Goal: Task Accomplishment & Management: Use online tool/utility

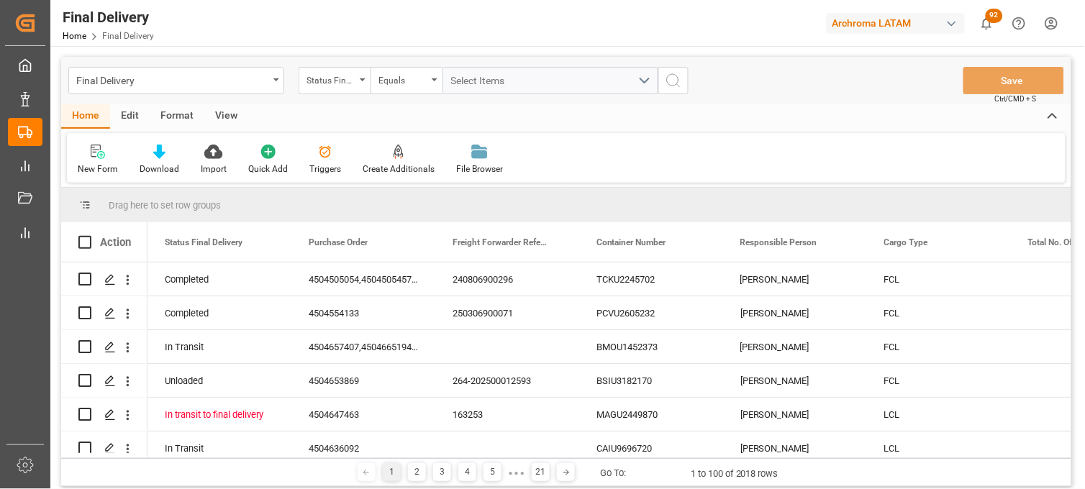
click at [116, 87] on div "Final Delivery" at bounding box center [172, 79] width 192 height 18
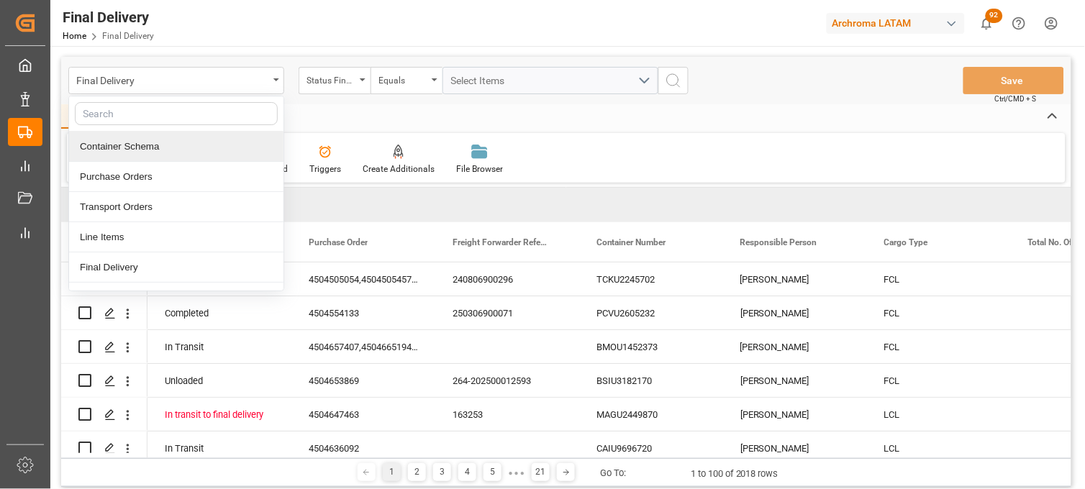
click at [123, 145] on div "Container Schema" at bounding box center [176, 147] width 214 height 30
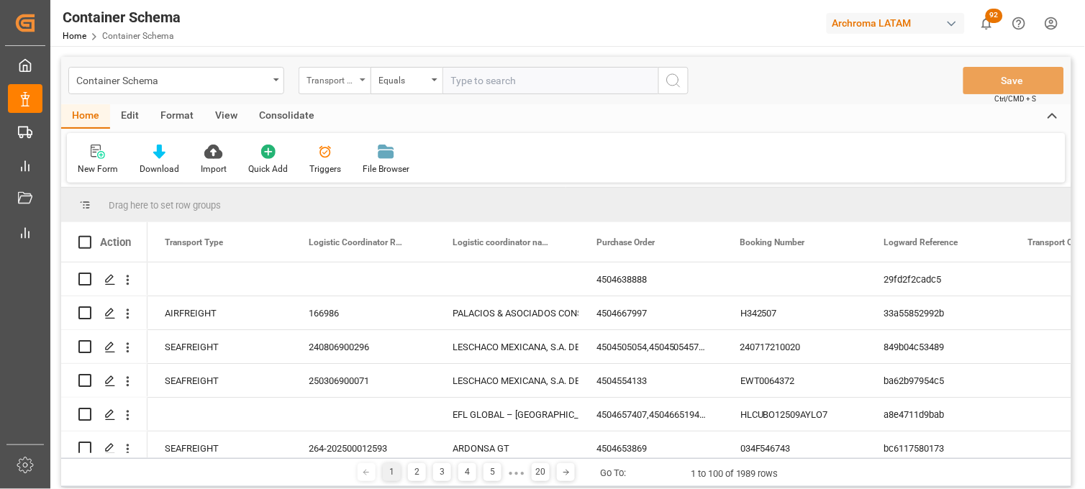
click at [329, 83] on div "Transport Type" at bounding box center [330, 78] width 49 height 17
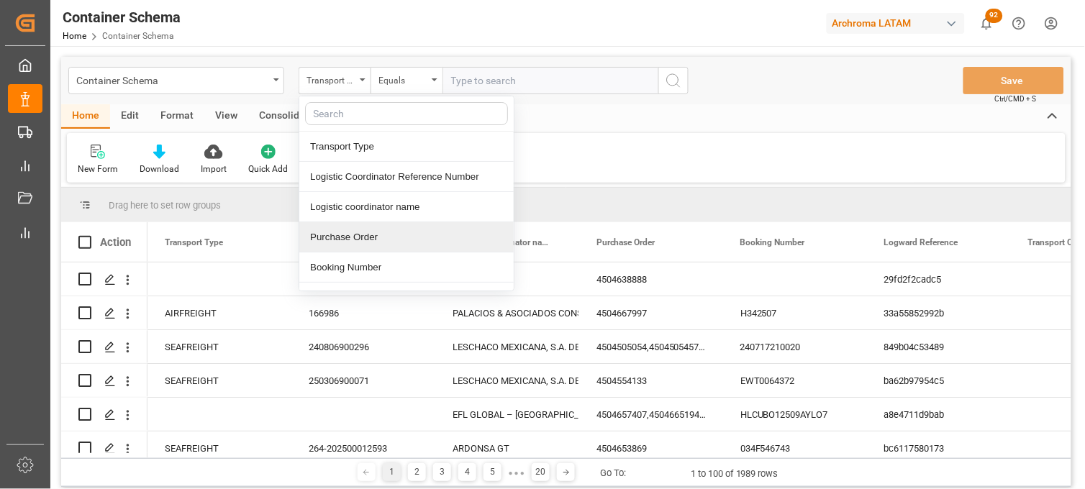
click at [324, 233] on div "Purchase Order" at bounding box center [406, 237] width 214 height 30
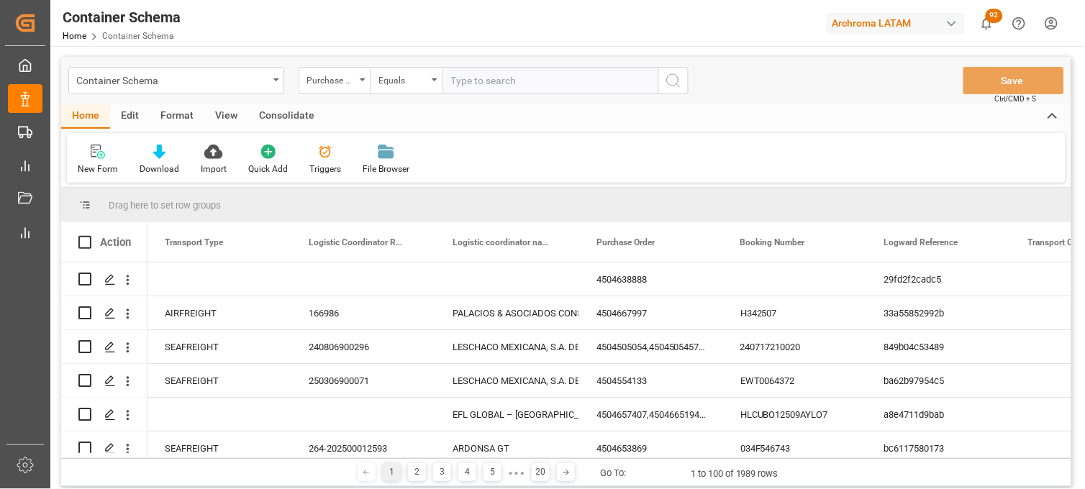
click at [453, 81] on input "text" at bounding box center [550, 80] width 216 height 27
paste input "4504649459"
type input "4504649459"
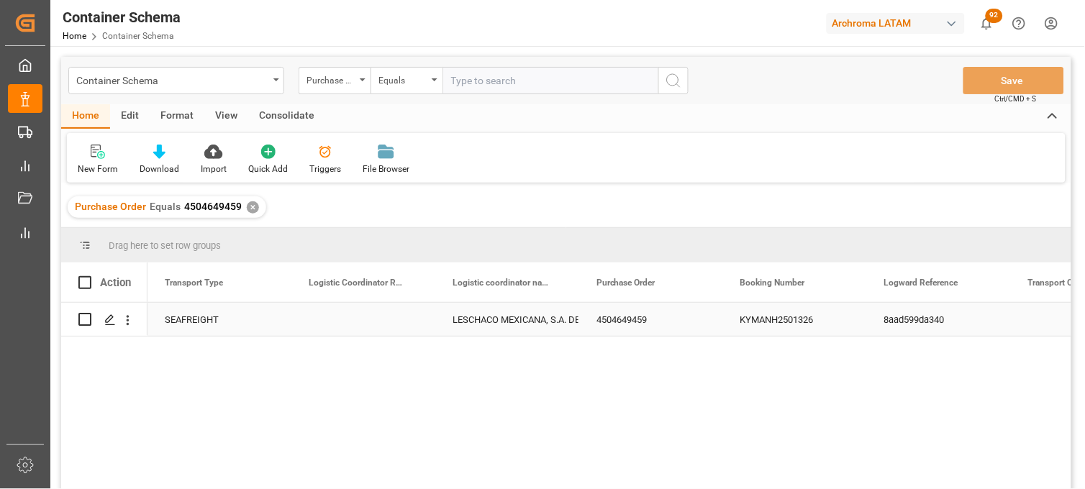
click at [346, 319] on div "Press SPACE to select this row." at bounding box center [363, 319] width 144 height 33
click at [345, 319] on input "Press SPACE to select this row." at bounding box center [363, 327] width 121 height 27
paste input "251015080108"
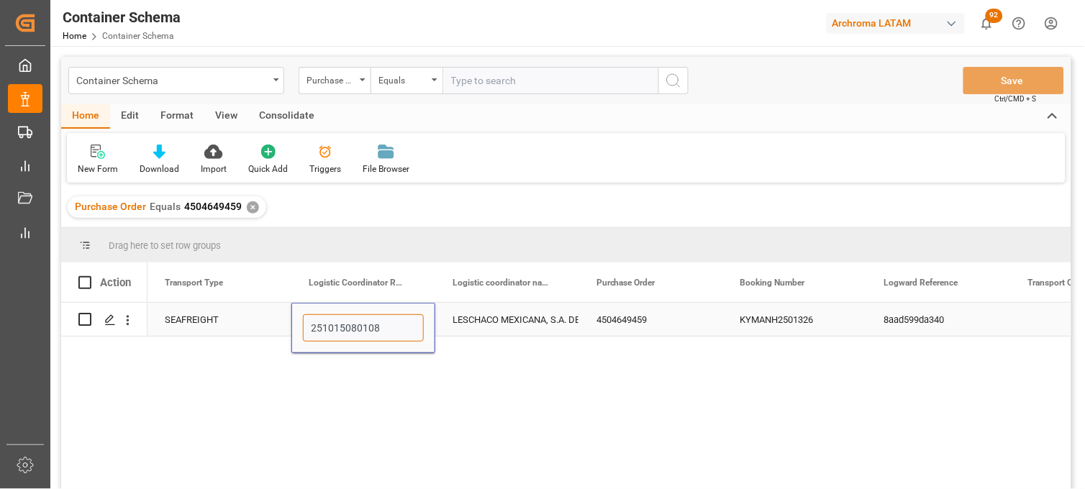
type input "251015080108"
click at [529, 315] on div "LESCHACO MEXICANA, S.A. DE C.V." at bounding box center [506, 320] width 109 height 33
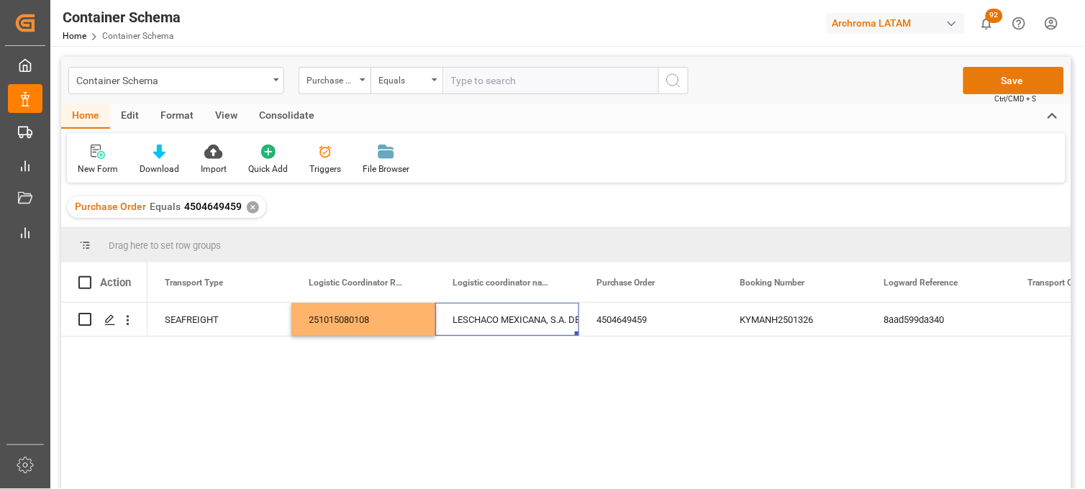
click at [996, 83] on button "Save" at bounding box center [1013, 80] width 101 height 27
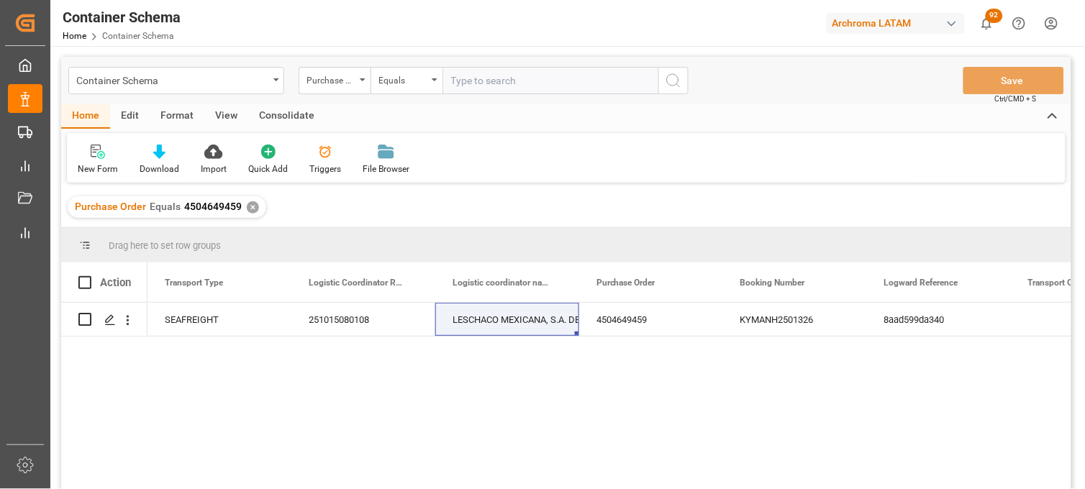
click at [252, 207] on div "✕" at bounding box center [253, 207] width 12 height 12
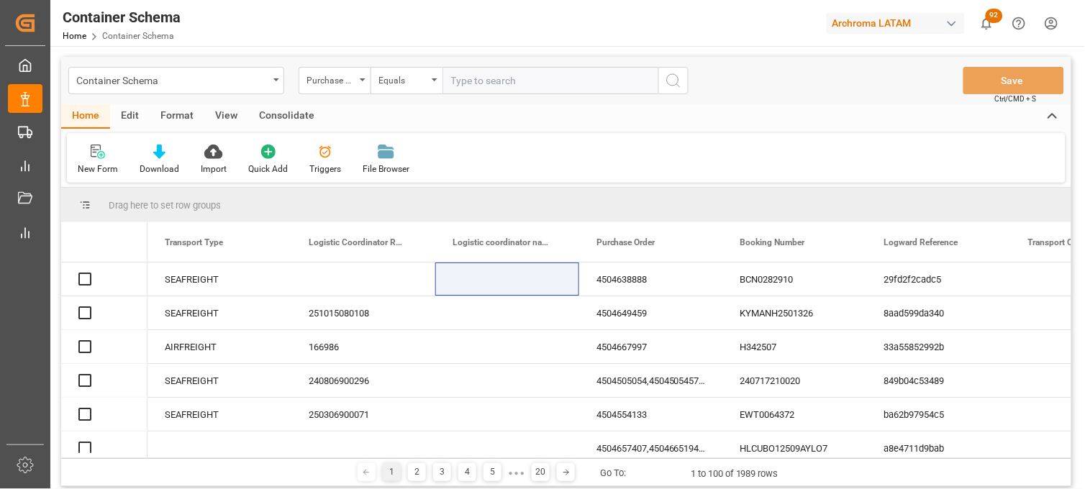
click at [357, 83] on div "Purchase Order" at bounding box center [334, 80] width 72 height 27
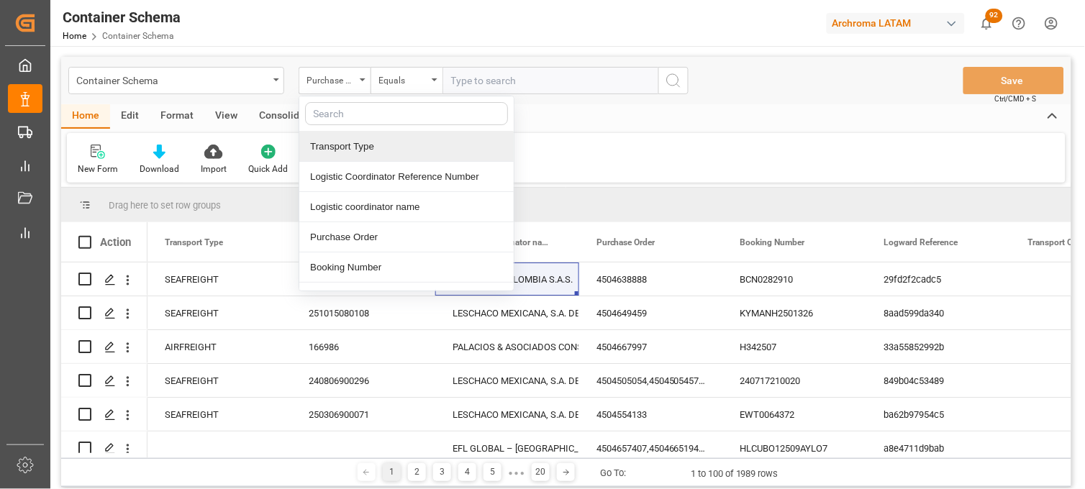
click at [465, 97] on div at bounding box center [406, 113] width 214 height 35
click at [462, 86] on input "text" at bounding box center [550, 80] width 216 height 27
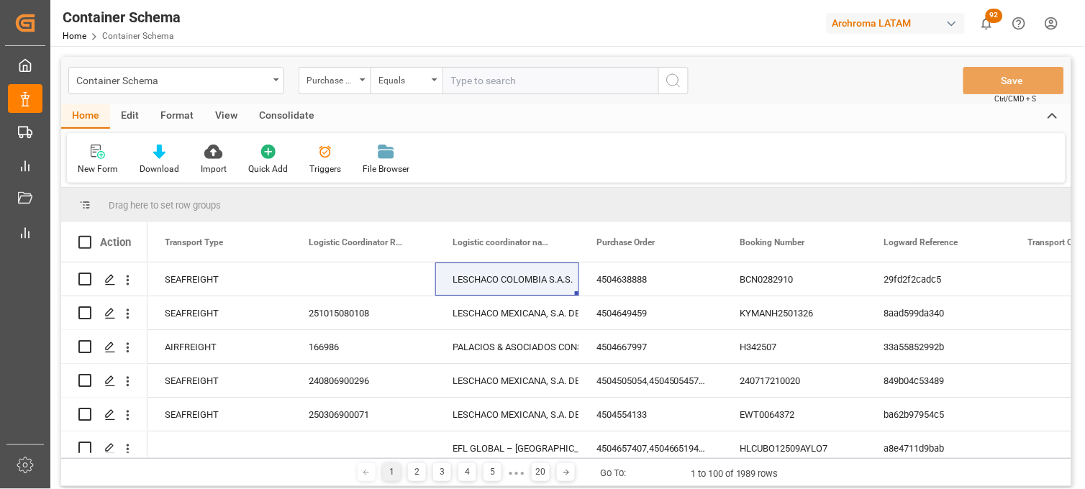
paste input "4504654281"
type input "4504654281"
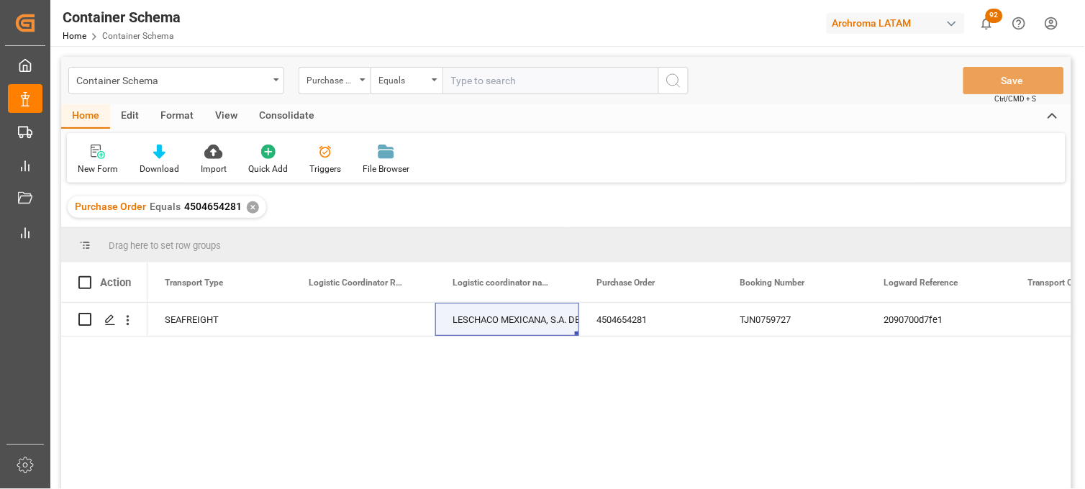
click at [796, 413] on div "SEAFREIGHT LESCHACO MEXICANA, S.A. DE C.V. 4504654281 TJN0759727 2090700d7fe1" at bounding box center [609, 401] width 924 height 196
click at [347, 317] on div "Press SPACE to select this row." at bounding box center [363, 319] width 144 height 33
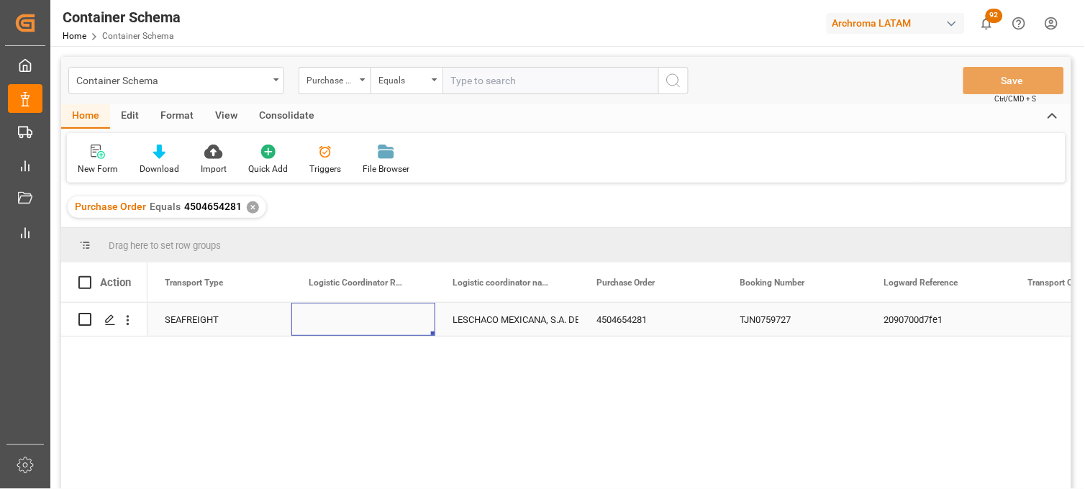
click at [347, 317] on div "Press SPACE to select this row." at bounding box center [363, 319] width 144 height 33
type input "251106900033"
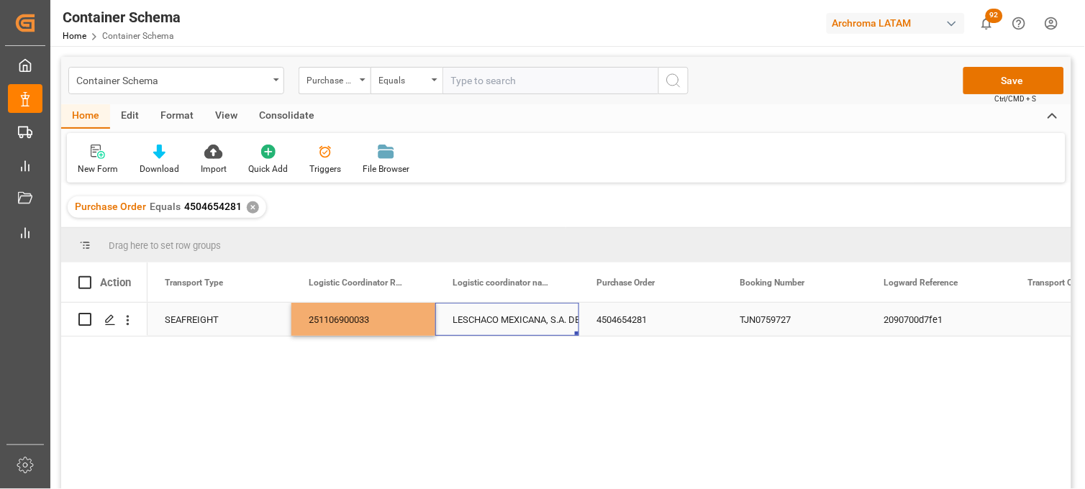
click at [516, 324] on div "LESCHACO MEXICANA, S.A. DE C.V." at bounding box center [506, 320] width 109 height 33
click at [985, 76] on button "Save" at bounding box center [1013, 80] width 101 height 27
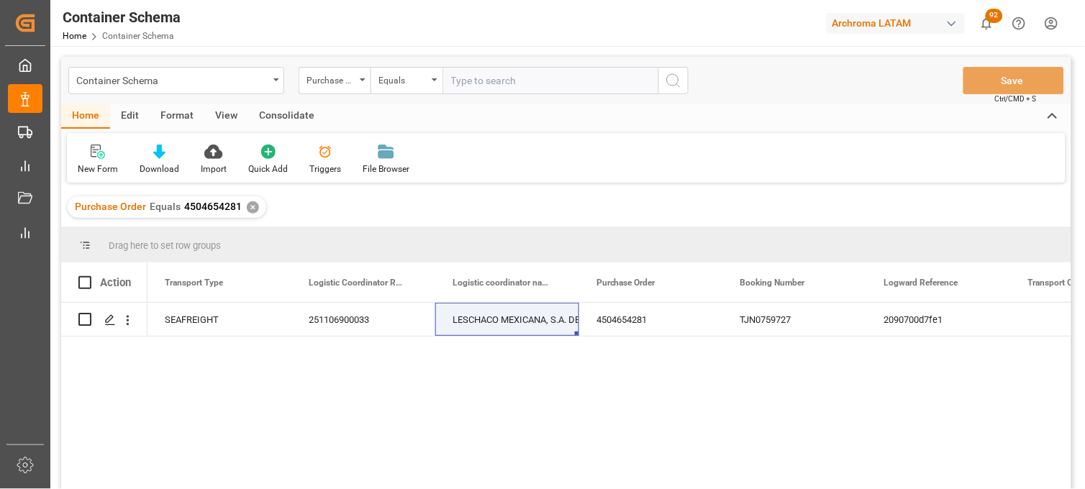
click at [248, 206] on div "✕" at bounding box center [253, 207] width 12 height 12
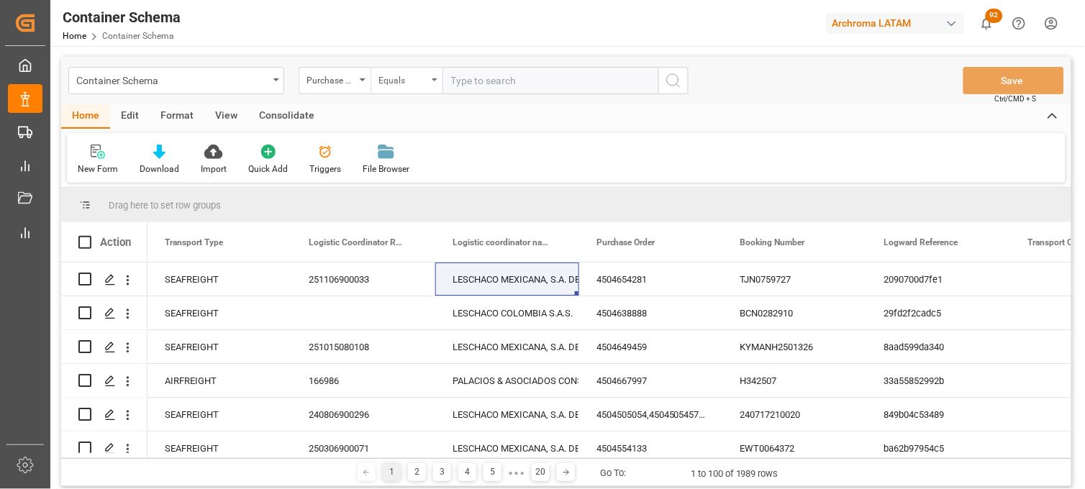
click at [390, 81] on div "Equals" at bounding box center [402, 78] width 49 height 17
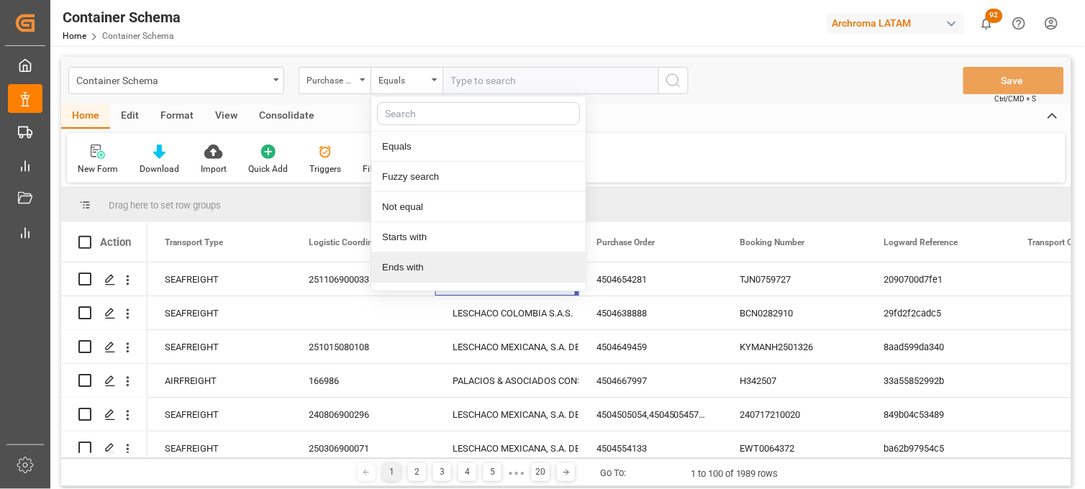
drag, startPoint x: 406, startPoint y: 262, endPoint x: 443, endPoint y: 152, distance: 116.2
click at [406, 262] on div "Ends with" at bounding box center [478, 267] width 214 height 30
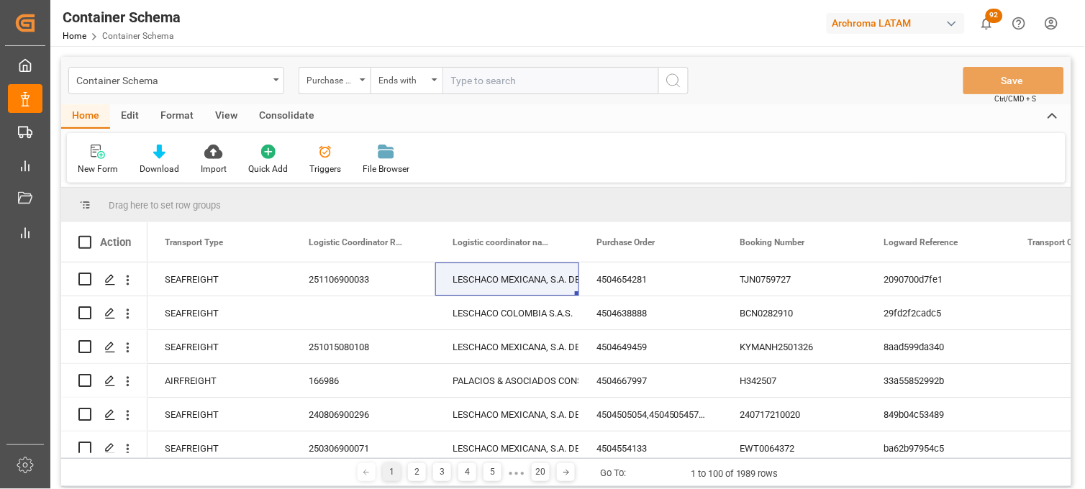
click at [464, 83] on input "text" at bounding box center [550, 80] width 216 height 27
paste input "4504658632"
type input "4504658632"
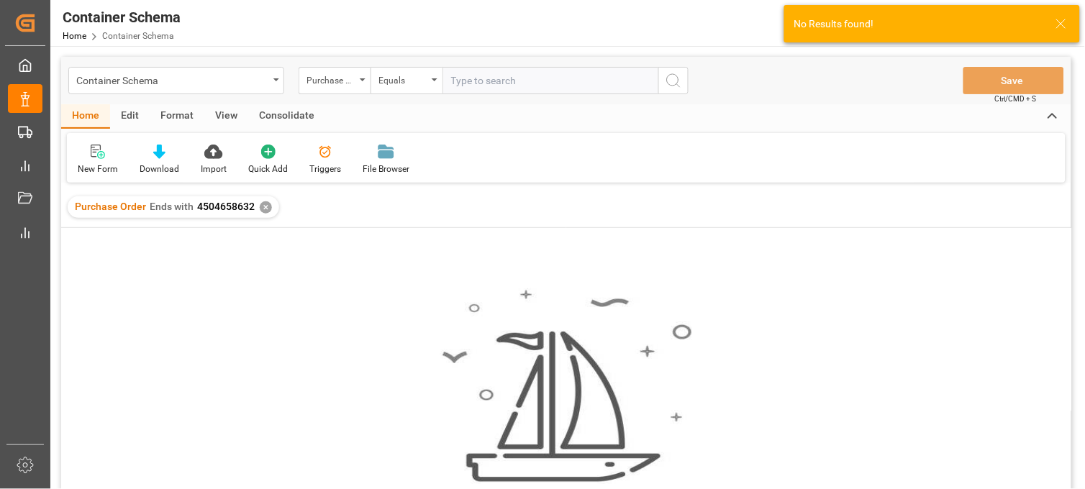
click at [266, 206] on div "✕" at bounding box center [266, 207] width 12 height 12
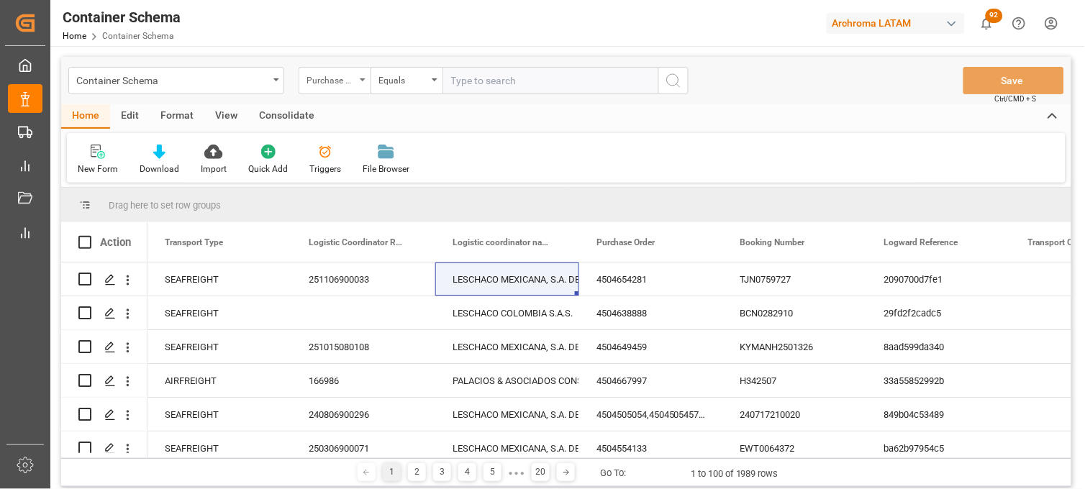
click at [358, 85] on div "Purchase Order" at bounding box center [334, 80] width 72 height 27
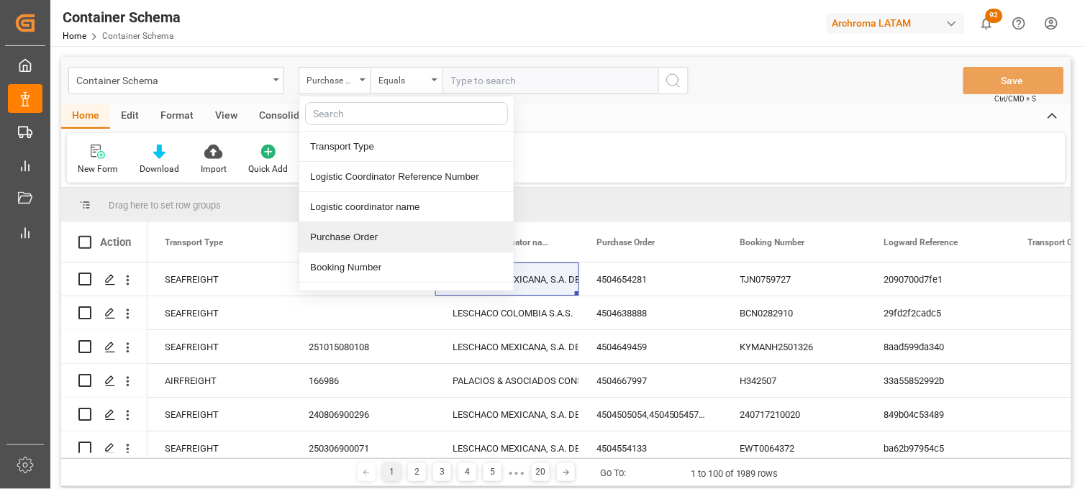
click at [349, 235] on div "Purchase Order" at bounding box center [406, 237] width 214 height 30
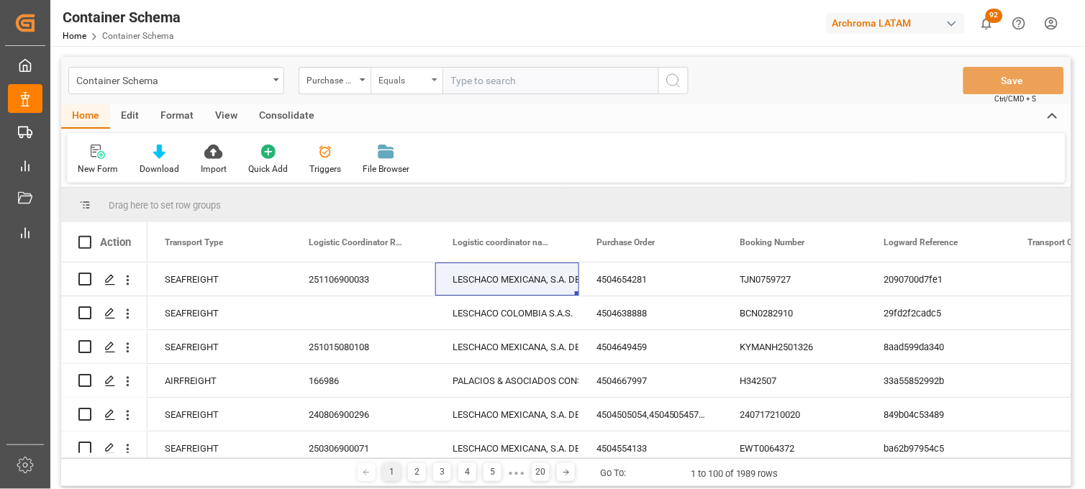
click at [429, 74] on div "Equals" at bounding box center [406, 80] width 72 height 27
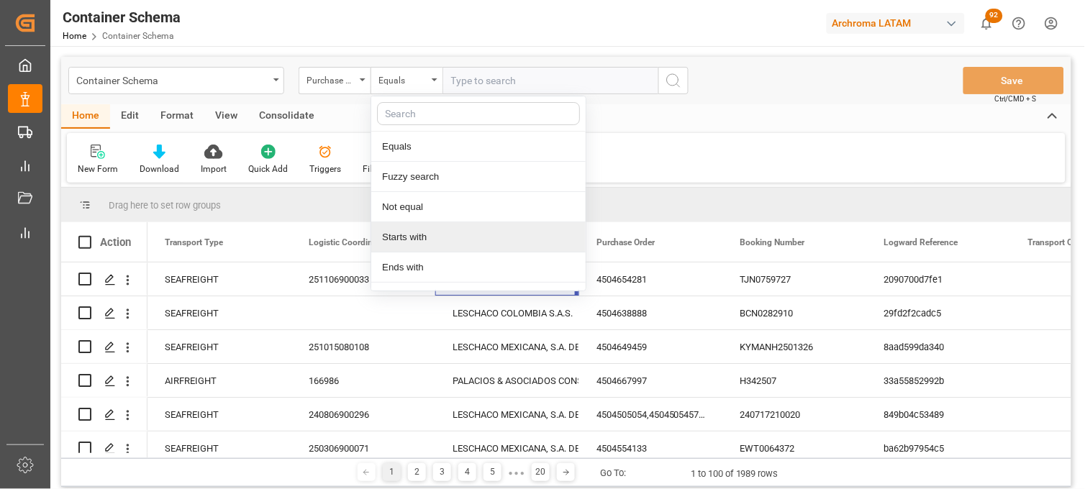
click at [396, 237] on div "Starts with" at bounding box center [478, 237] width 214 height 30
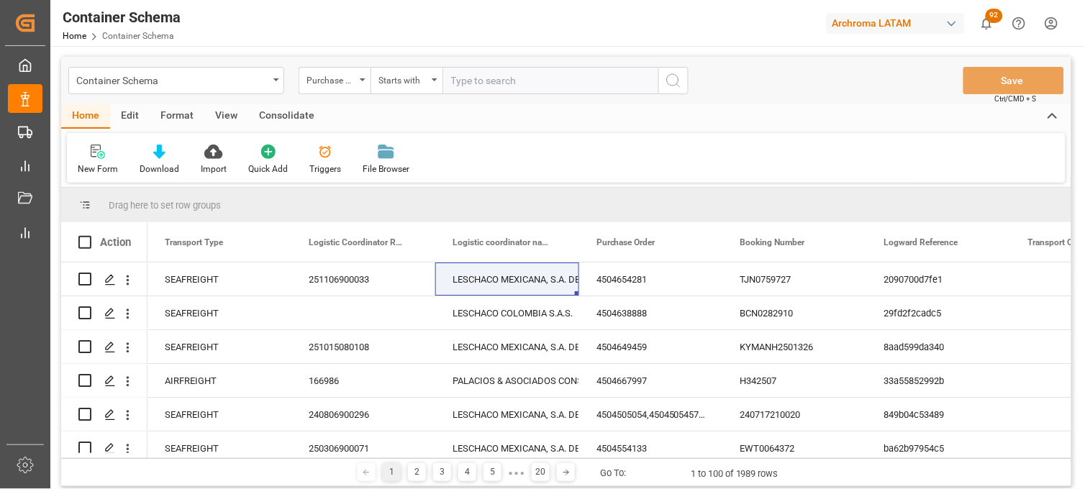
click at [464, 83] on input "text" at bounding box center [550, 80] width 216 height 27
paste input "4504658632"
type input "4504658632"
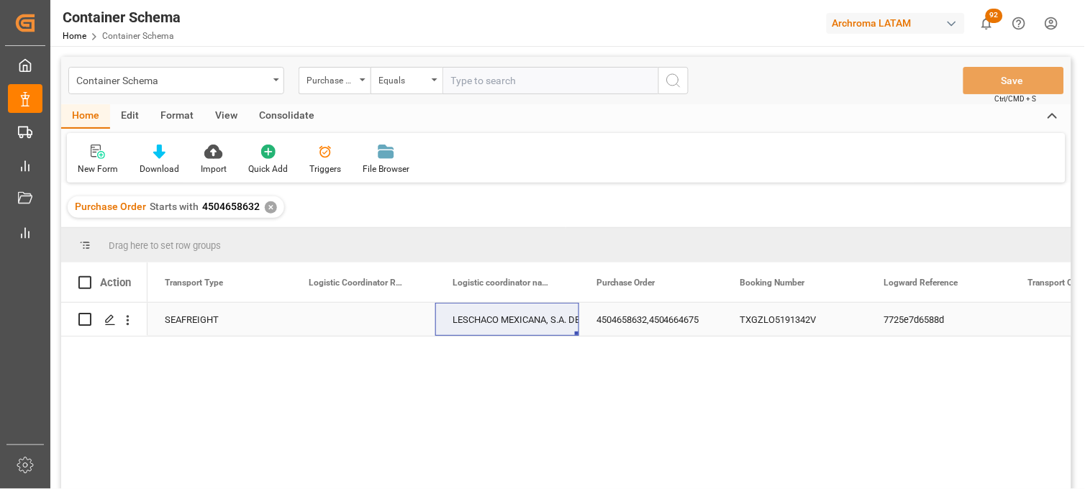
click at [351, 324] on div "Press SPACE to select this row." at bounding box center [363, 319] width 144 height 33
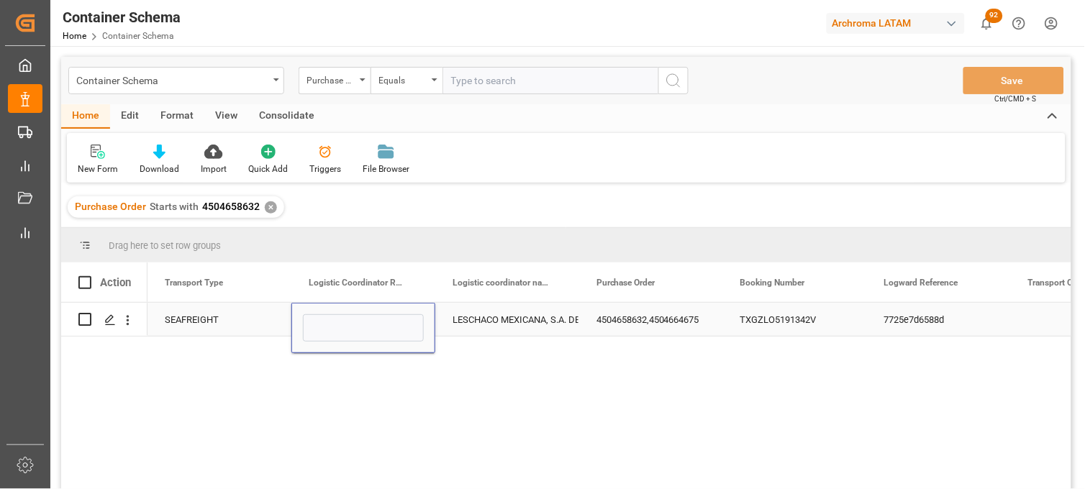
type input "251115080007"
click at [495, 322] on div "LESCHACO MEXICANA, S.A. DE C.V." at bounding box center [506, 320] width 109 height 33
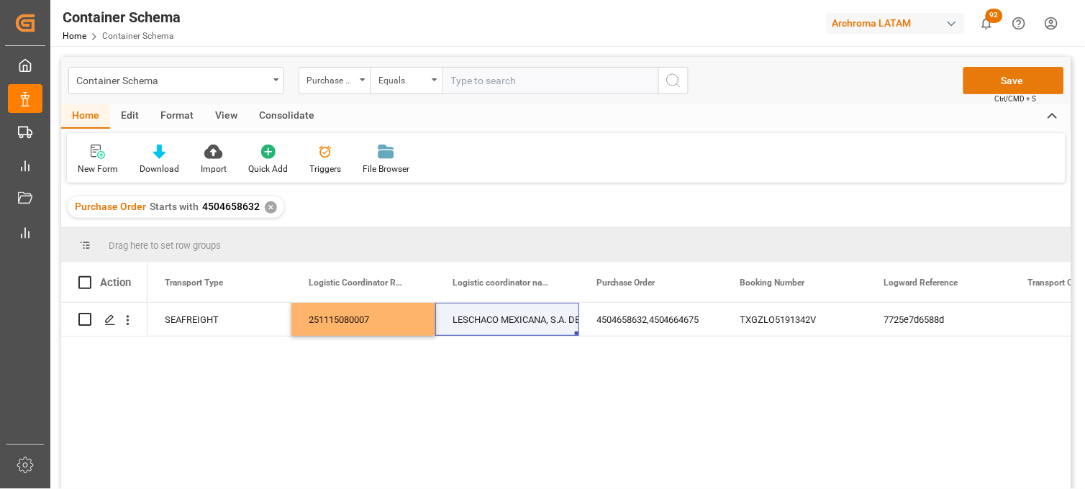
click at [979, 86] on button "Save" at bounding box center [1013, 80] width 101 height 27
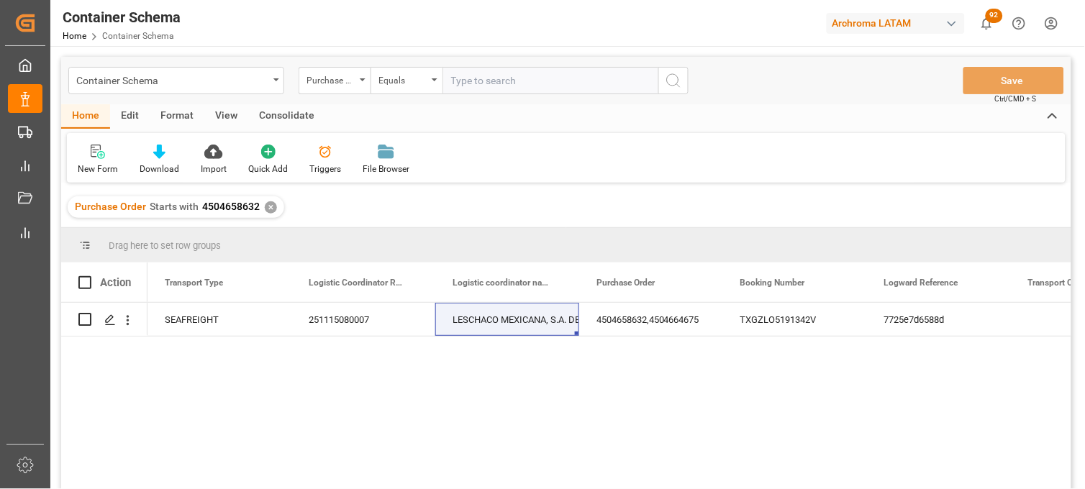
click at [754, 396] on div "SEAFREIGHT 251115080007 LESCHACO MEXICANA, S.A. DE C.V. 4504658632,4504664675 T…" at bounding box center [609, 401] width 924 height 196
click at [266, 207] on div "✕" at bounding box center [271, 207] width 12 height 12
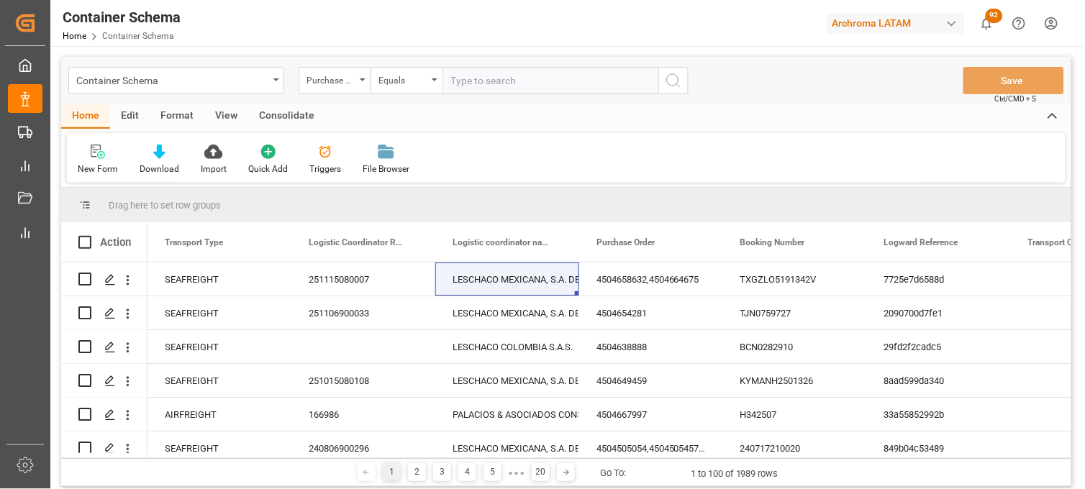
click at [478, 81] on input "text" at bounding box center [550, 80] width 216 height 27
paste input "4504650964"
type input "4504650964"
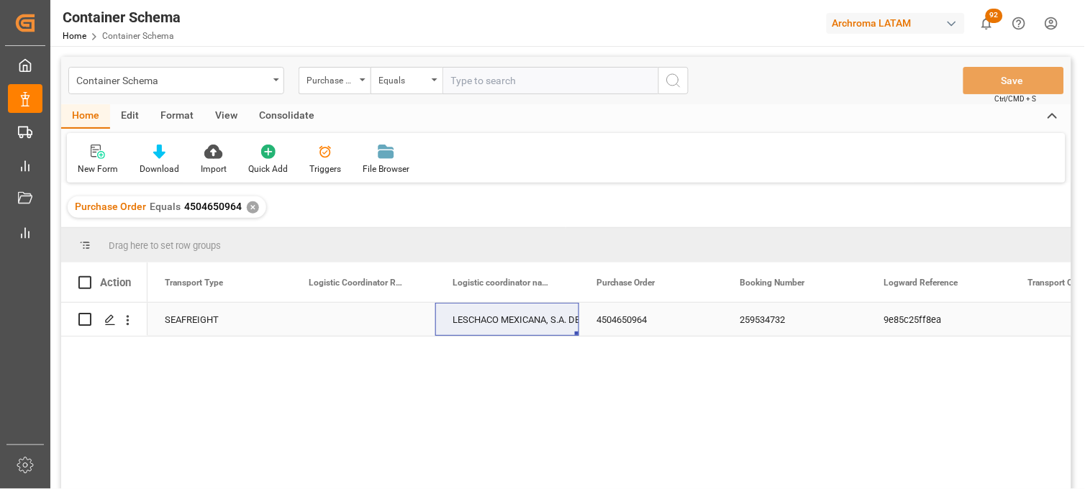
click at [341, 325] on div "Press SPACE to select this row." at bounding box center [363, 319] width 144 height 33
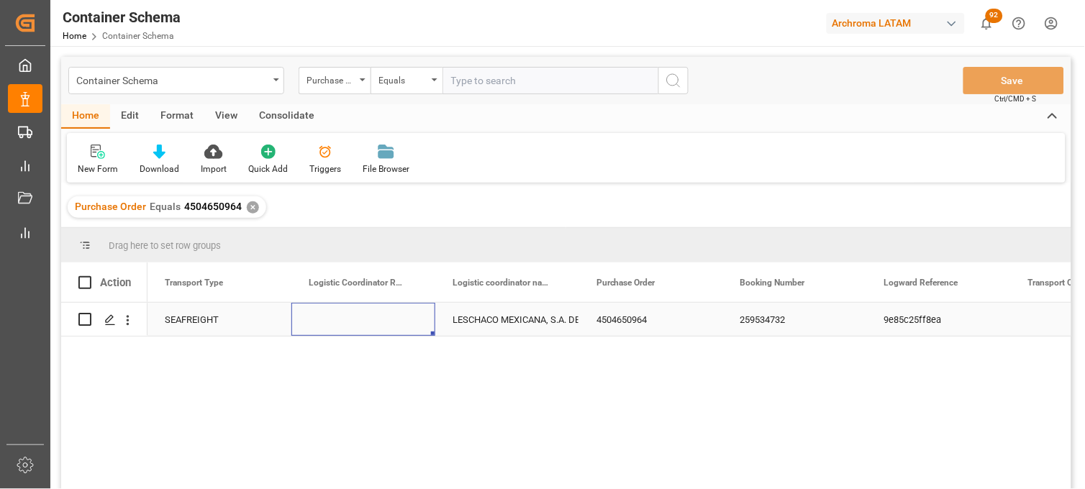
click at [342, 325] on div "Press SPACE to select this row." at bounding box center [363, 319] width 144 height 33
type input "251006900559"
drag, startPoint x: 498, startPoint y: 318, endPoint x: 534, endPoint y: 314, distance: 36.2
click at [500, 318] on div "LESCHACO MEXICANA, S.A. DE C.V." at bounding box center [506, 320] width 109 height 33
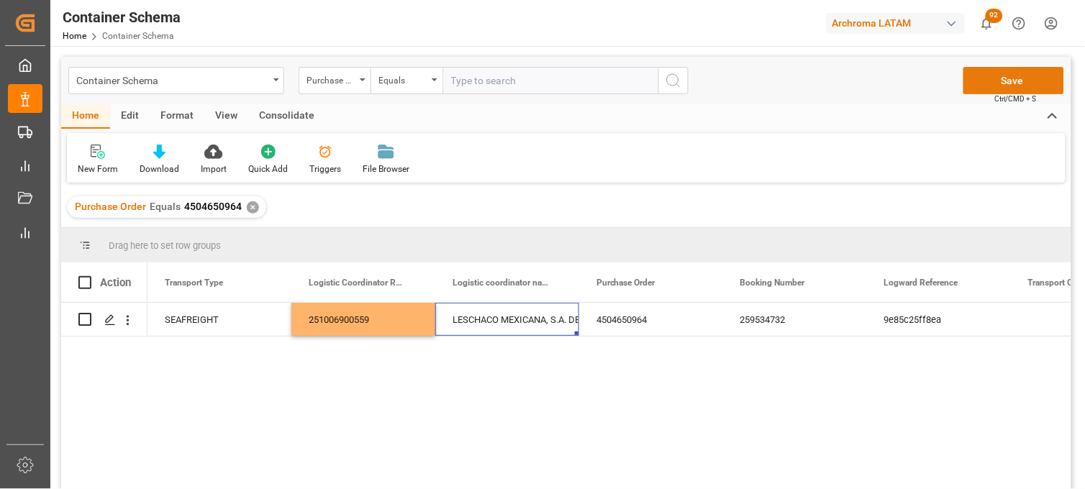
click at [988, 86] on button "Save" at bounding box center [1013, 80] width 101 height 27
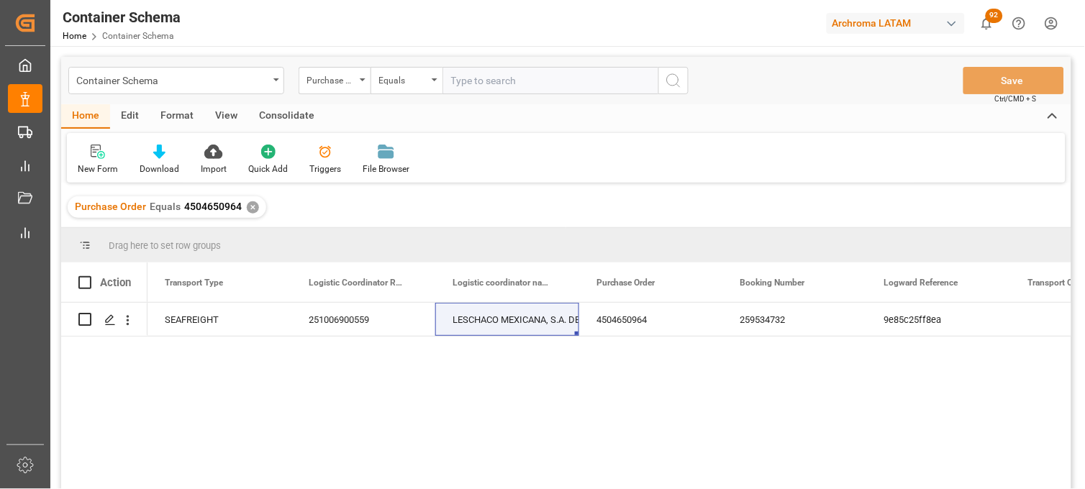
click at [250, 205] on div "✕" at bounding box center [253, 207] width 12 height 12
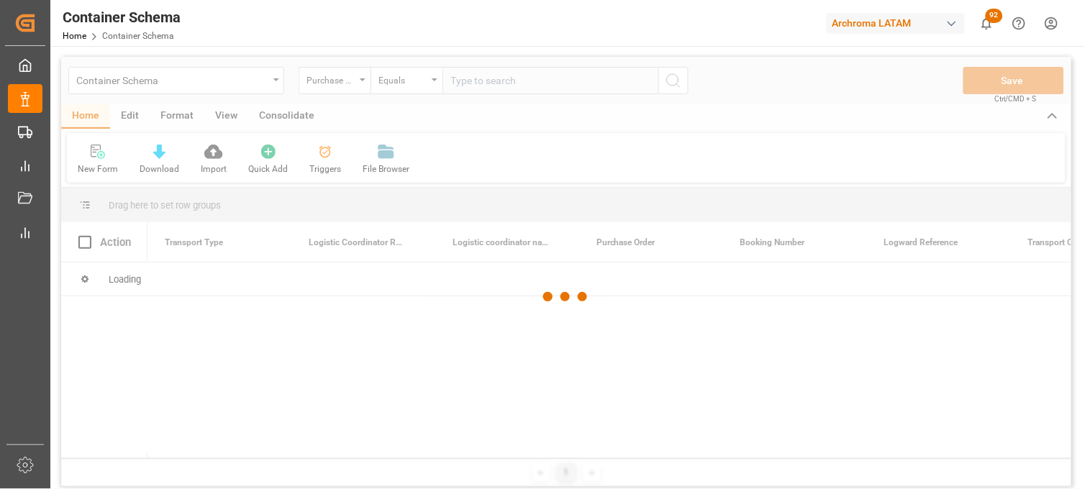
click at [477, 87] on div at bounding box center [566, 297] width 1010 height 480
click at [477, 84] on div at bounding box center [566, 297] width 1010 height 480
click at [475, 84] on div at bounding box center [566, 297] width 1010 height 480
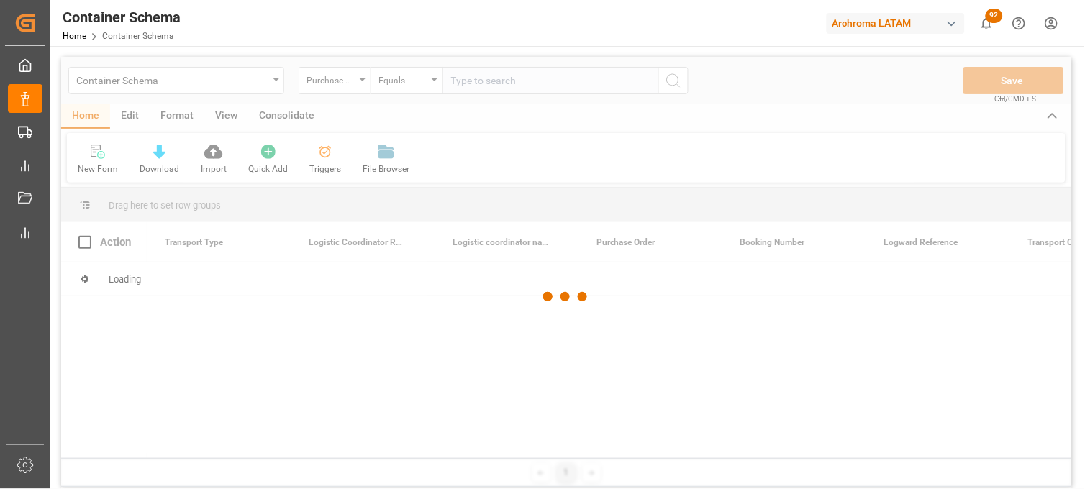
click at [475, 84] on div at bounding box center [566, 297] width 1010 height 480
click at [464, 84] on div at bounding box center [566, 297] width 1010 height 480
click at [468, 81] on div at bounding box center [566, 297] width 1010 height 480
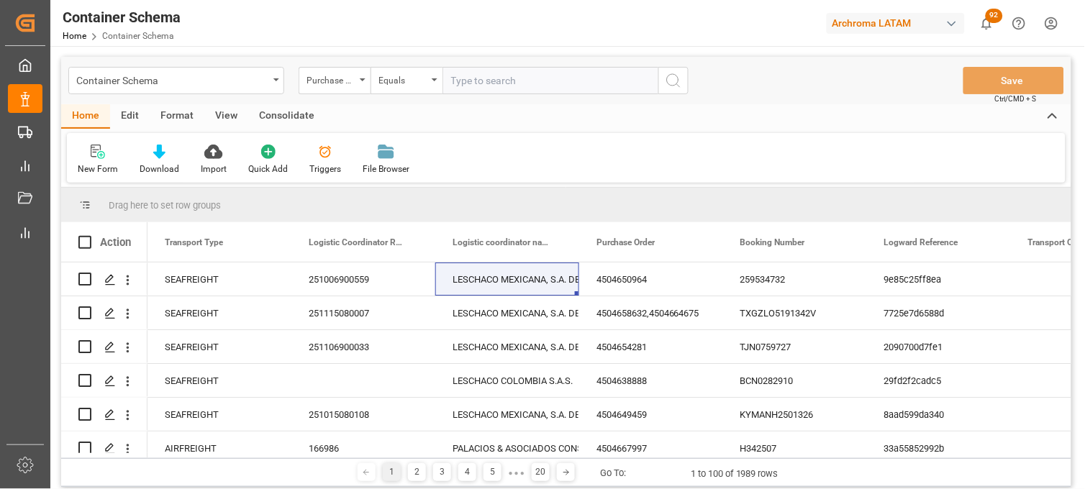
click at [465, 82] on input "text" at bounding box center [550, 80] width 216 height 27
paste input "4504653885"
type input "4504653885"
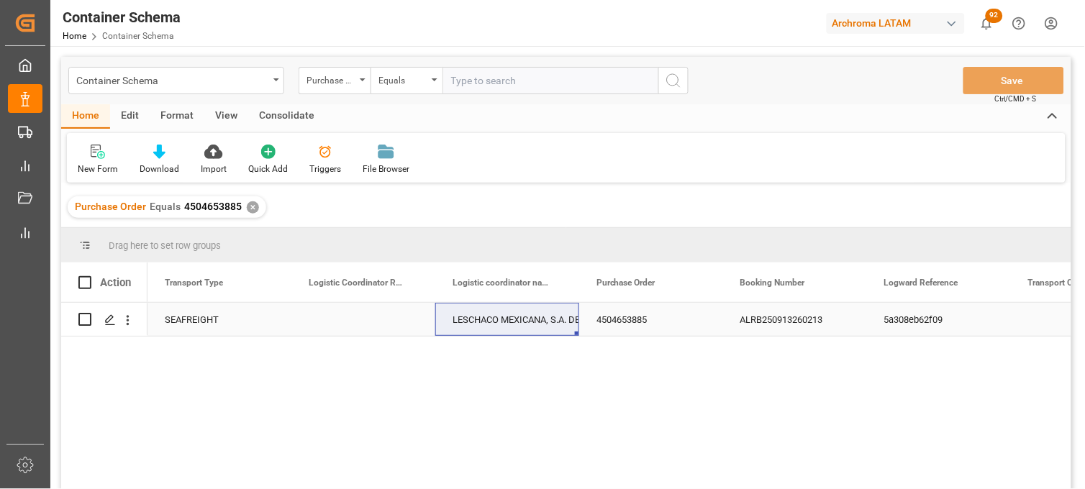
click at [347, 324] on div "Press SPACE to select this row." at bounding box center [363, 319] width 144 height 33
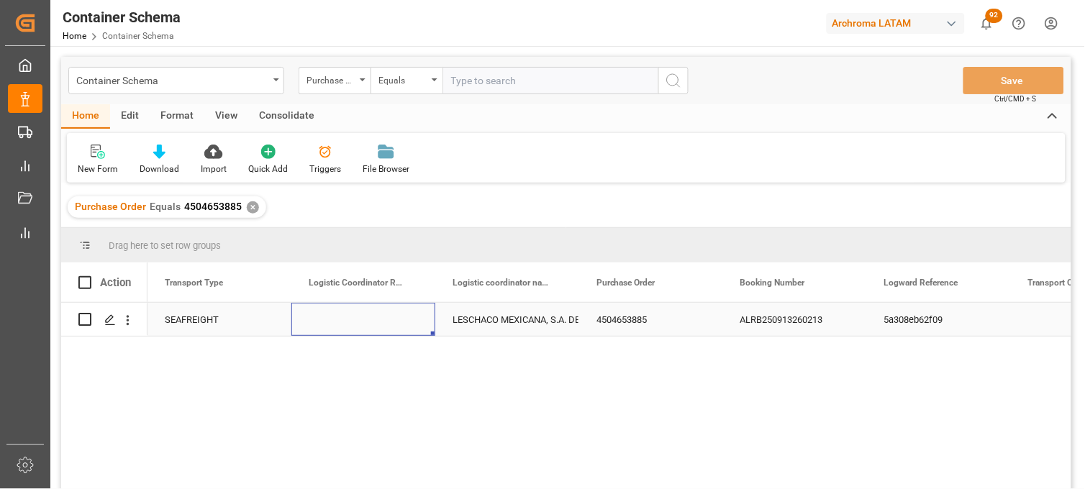
click at [347, 324] on div "Press SPACE to select this row." at bounding box center [363, 319] width 144 height 33
click at [347, 322] on input "Press SPACE to select this row." at bounding box center [363, 327] width 121 height 27
paste input "251015080118"
type input "251015080118"
click at [496, 322] on div "LESCHACO MEXICANA, S.A. DE C.V." at bounding box center [506, 320] width 109 height 33
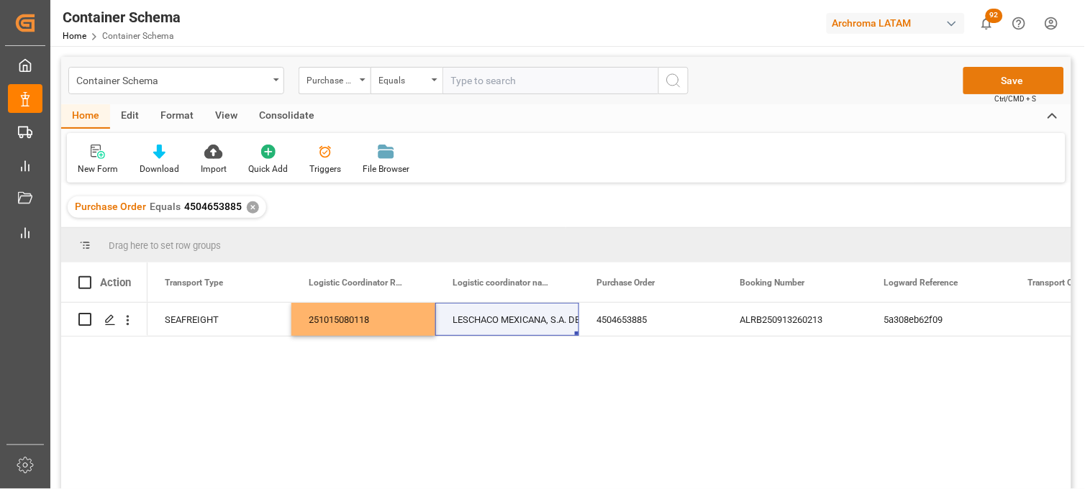
click at [972, 87] on button "Save" at bounding box center [1013, 80] width 101 height 27
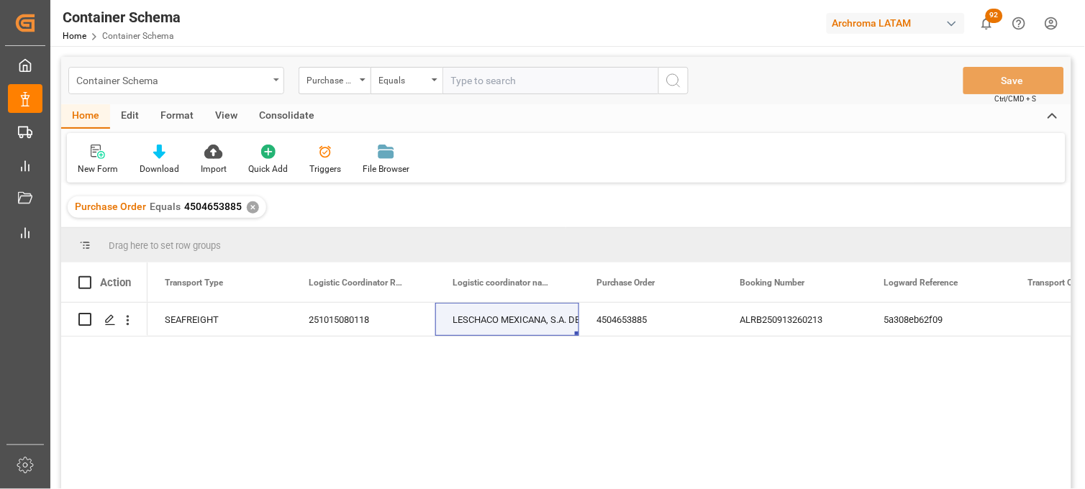
click at [196, 85] on div "Container Schema" at bounding box center [172, 79] width 192 height 18
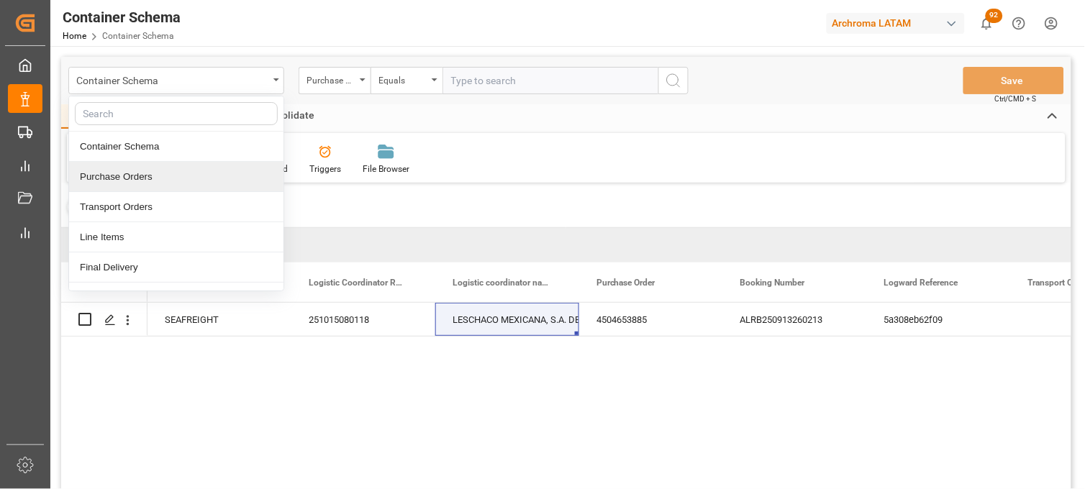
click at [137, 178] on div "Purchase Orders" at bounding box center [176, 177] width 214 height 30
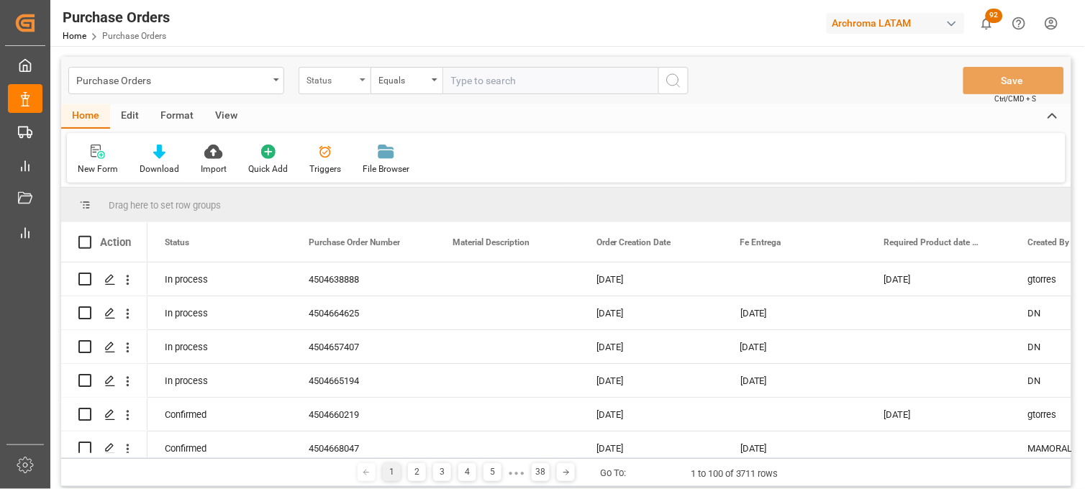
click at [354, 79] on div "Status" at bounding box center [330, 78] width 49 height 17
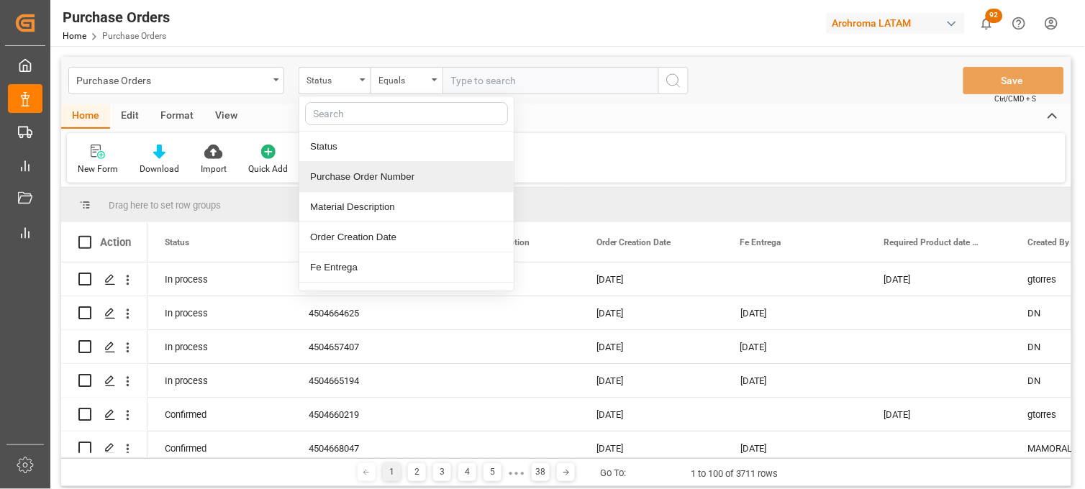
click at [337, 184] on div "Purchase Order Number" at bounding box center [406, 177] width 214 height 30
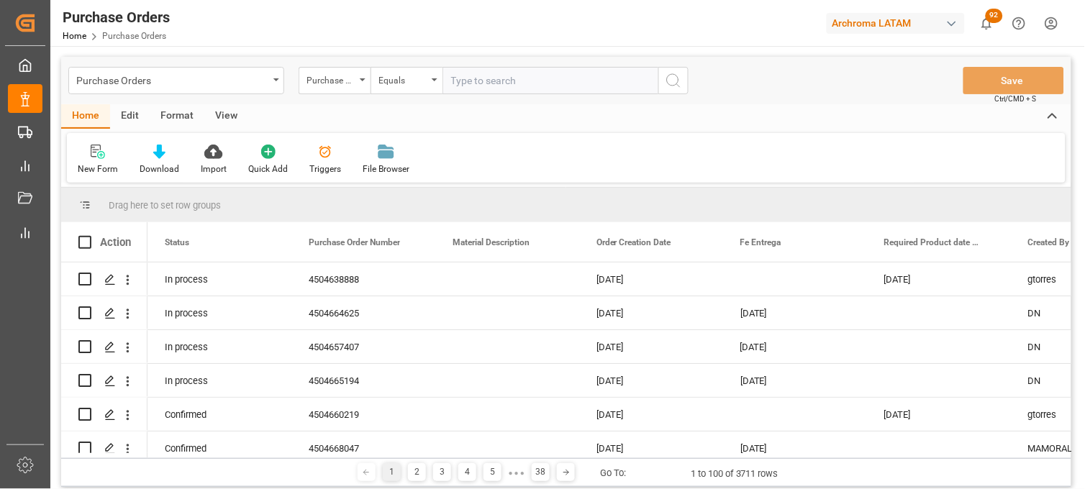
click at [480, 86] on input "text" at bounding box center [550, 80] width 216 height 27
paste input "4504629098"
type input "4504629098"
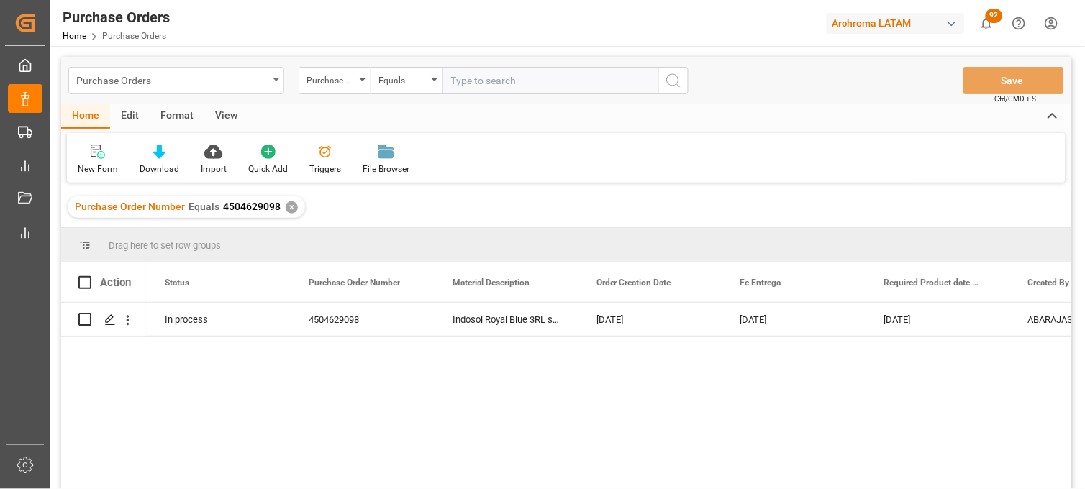
click at [148, 78] on div "Purchase Orders" at bounding box center [172, 79] width 192 height 18
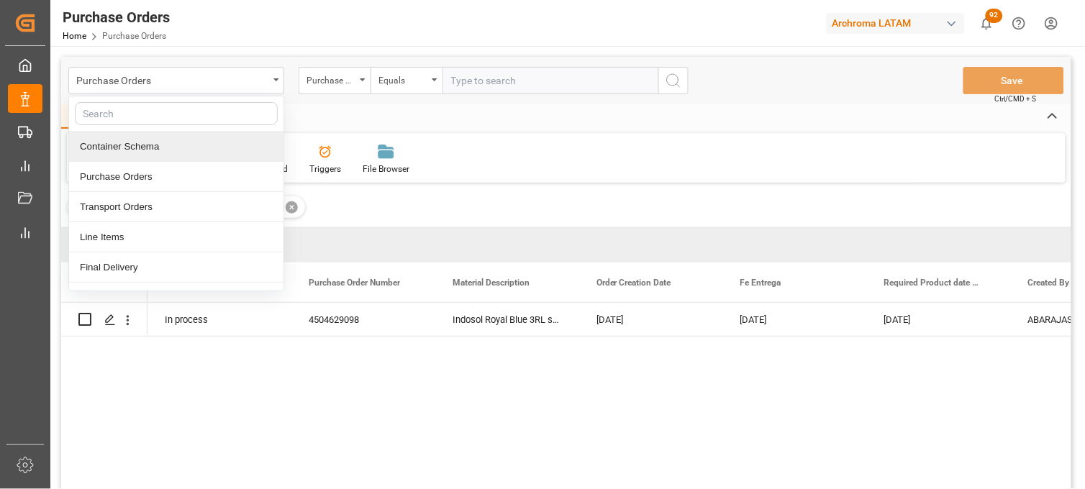
click at [126, 145] on div "Container Schema" at bounding box center [176, 147] width 214 height 30
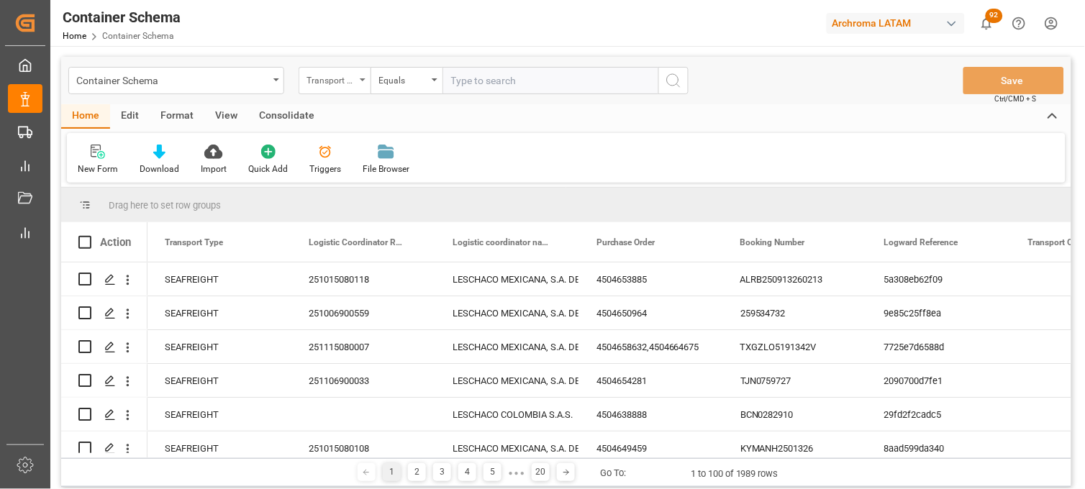
click at [334, 82] on div "Transport Type" at bounding box center [330, 78] width 49 height 17
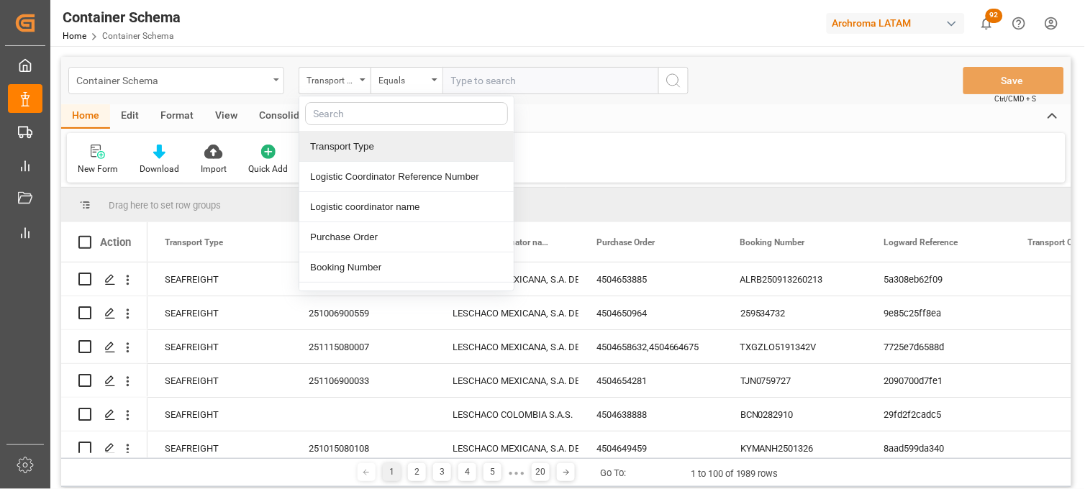
click at [256, 82] on div "Container Schema" at bounding box center [172, 79] width 192 height 18
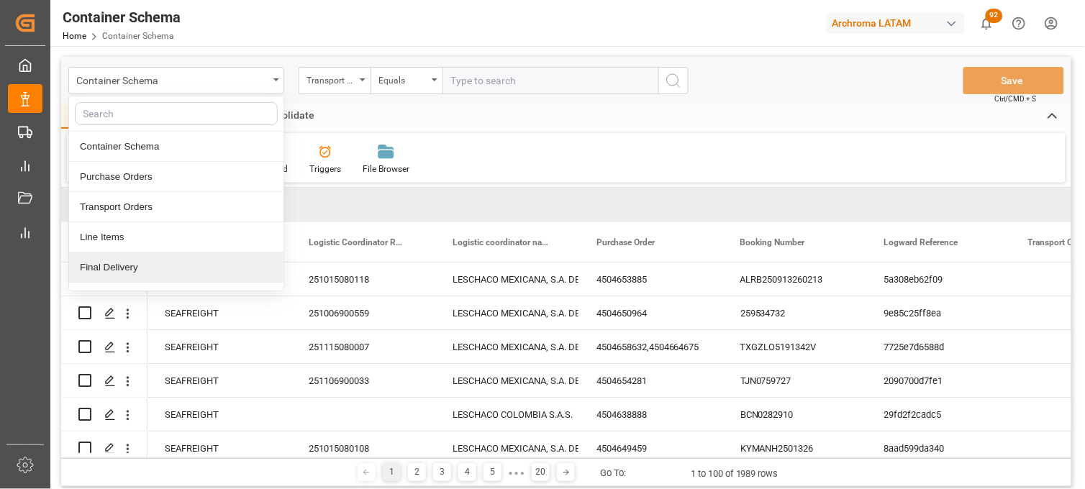
click at [124, 266] on div "Final Delivery" at bounding box center [176, 267] width 214 height 30
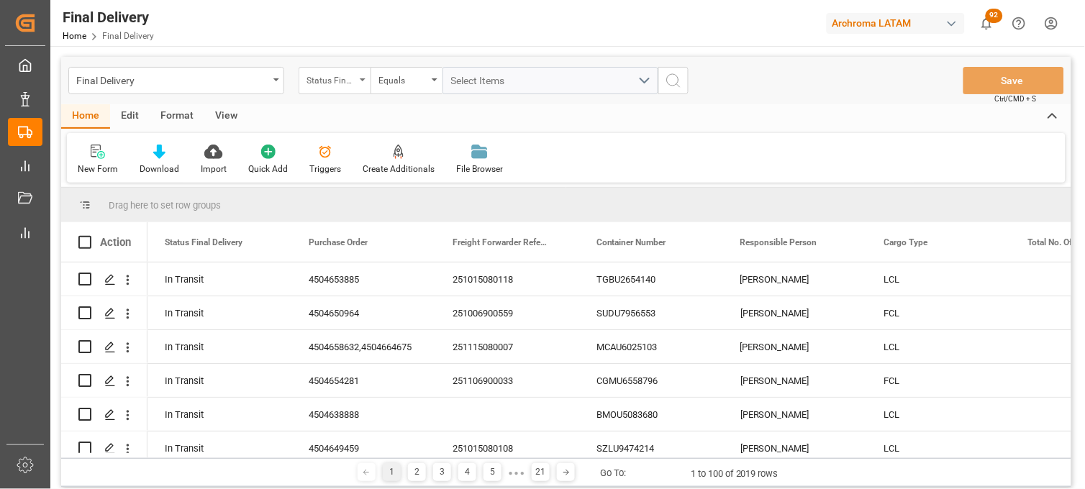
click at [355, 79] on div "Status Final Delivery" at bounding box center [330, 78] width 49 height 17
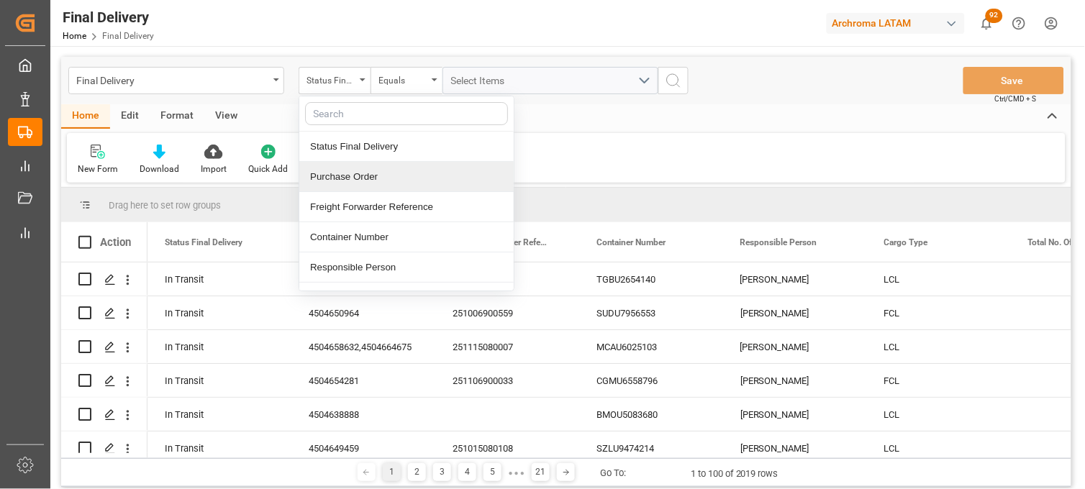
click at [355, 170] on div "Purchase Order" at bounding box center [406, 177] width 214 height 30
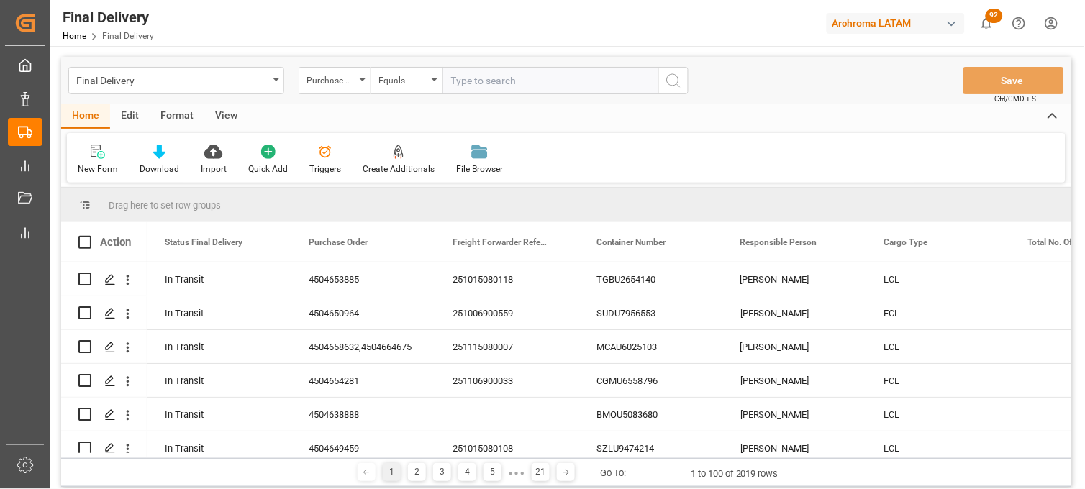
click at [465, 83] on input "text" at bounding box center [550, 80] width 216 height 27
type input "4504629098"
click at [670, 81] on icon "search button" at bounding box center [673, 80] width 17 height 17
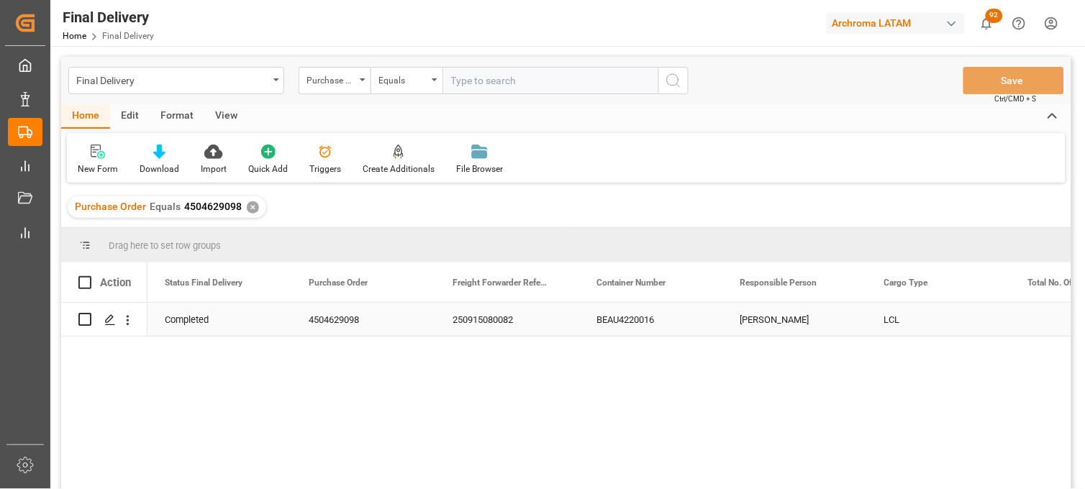
click at [619, 318] on div "BEAU4220016" at bounding box center [651, 319] width 144 height 33
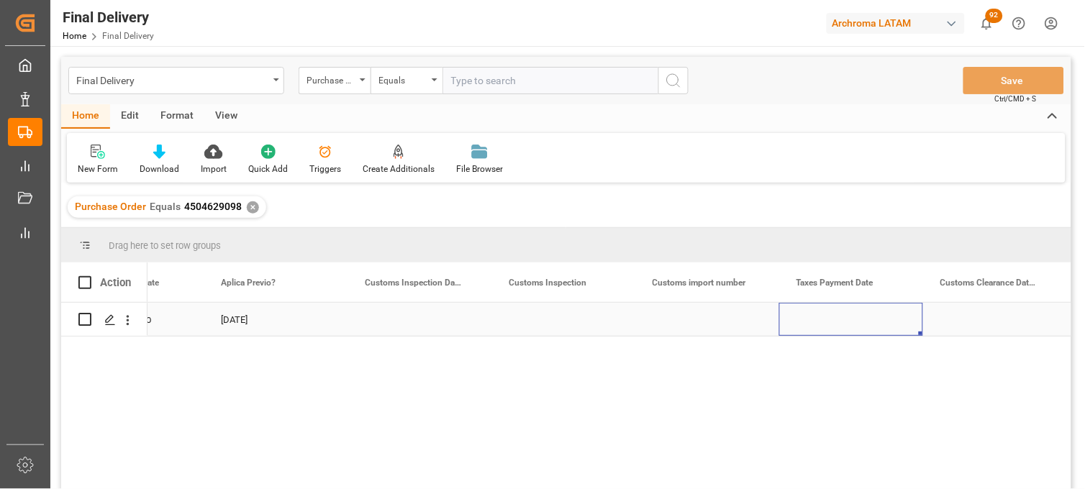
scroll to position [0, 1526]
click at [691, 319] on div "Press SPACE to select this row." at bounding box center [707, 319] width 144 height 33
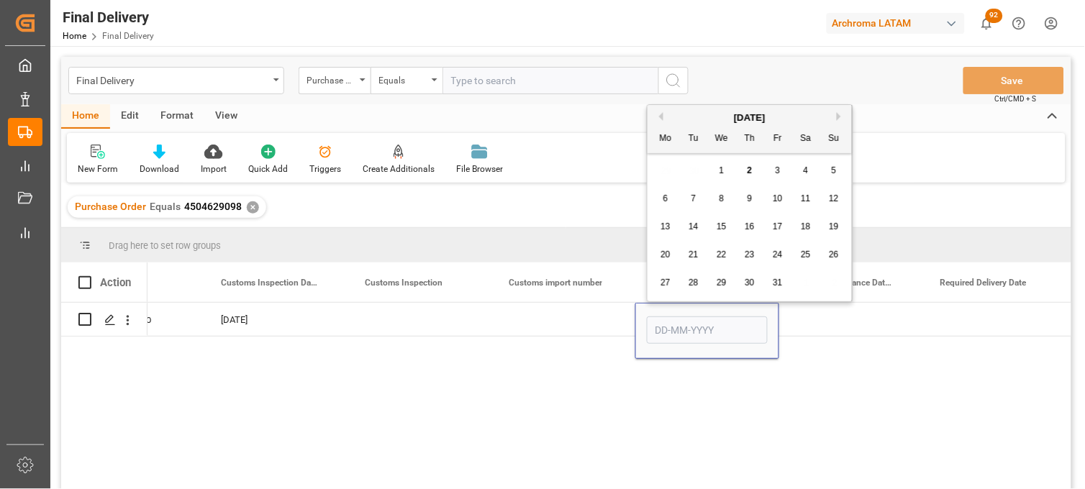
click at [722, 173] on span "1" at bounding box center [721, 170] width 5 height 10
type input "[DATE]"
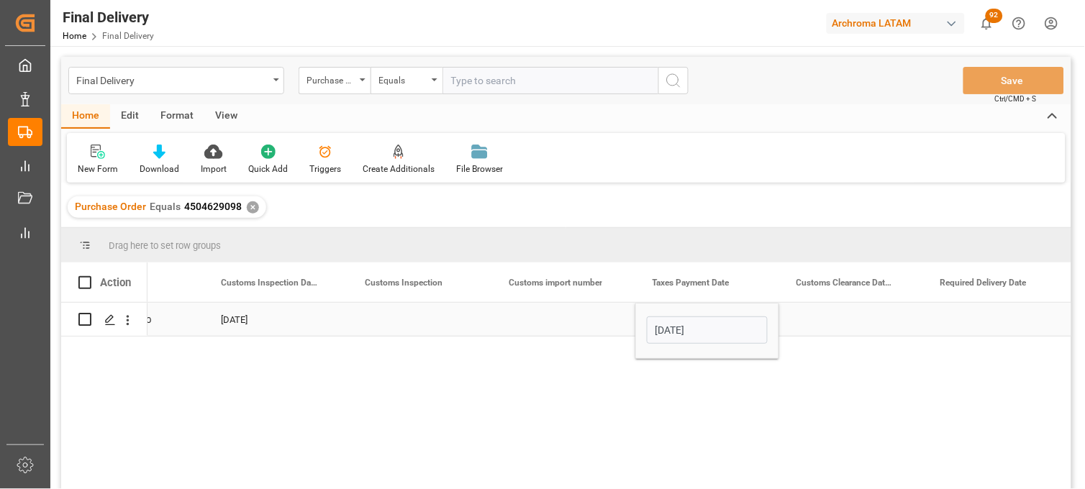
click at [825, 320] on div "Press SPACE to select this row." at bounding box center [851, 319] width 144 height 33
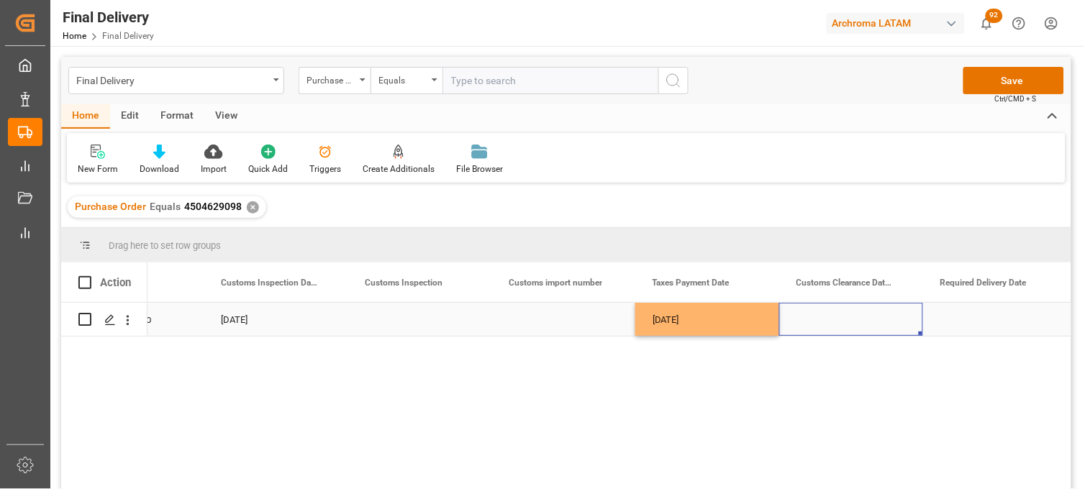
click at [547, 314] on div "Press SPACE to select this row." at bounding box center [563, 319] width 144 height 33
click at [547, 314] on input "Press SPACE to select this row." at bounding box center [563, 327] width 121 height 27
type input "25 43 3108 5007039"
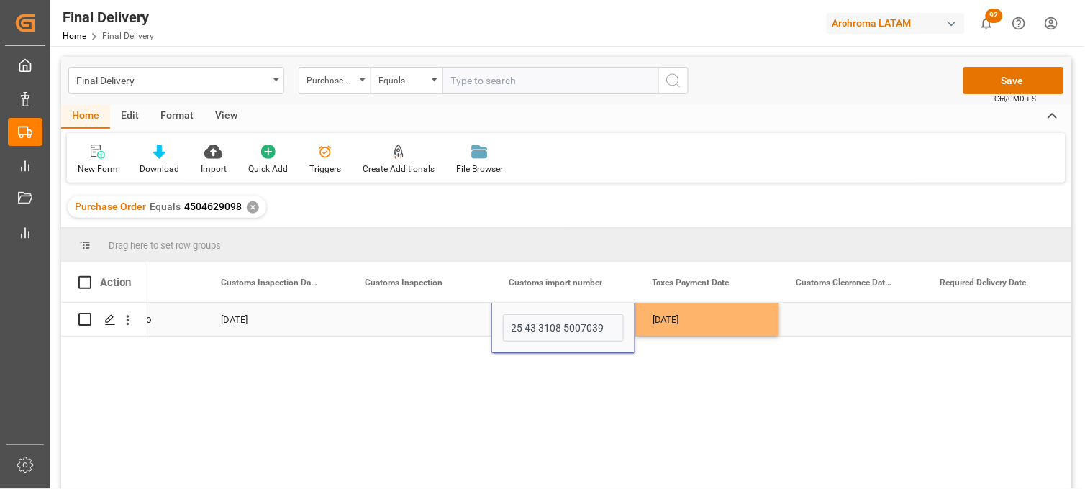
click at [833, 318] on div "Press SPACE to select this row." at bounding box center [851, 319] width 144 height 33
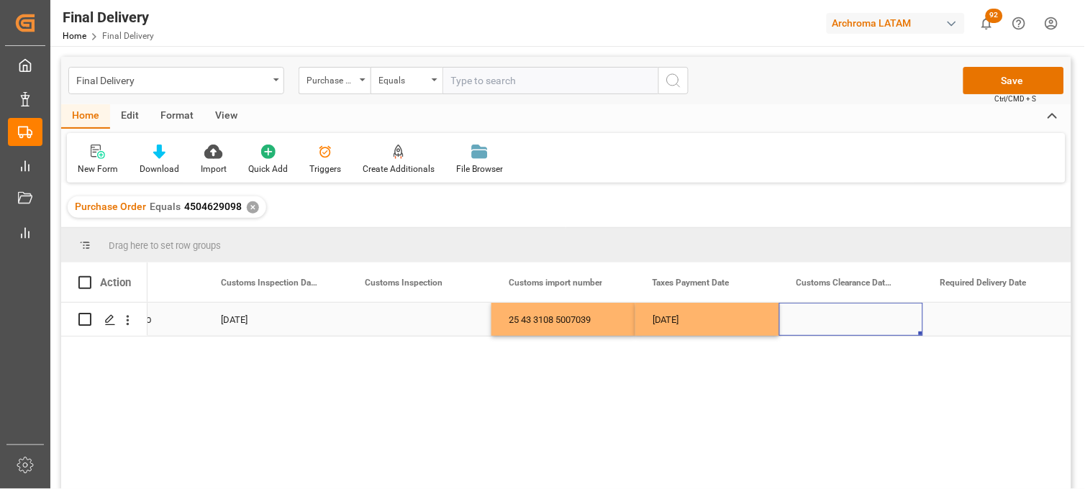
click at [410, 315] on div "Press SPACE to select this row." at bounding box center [419, 319] width 144 height 33
click at [408, 315] on div "Press SPACE to select this row." at bounding box center [419, 319] width 144 height 33
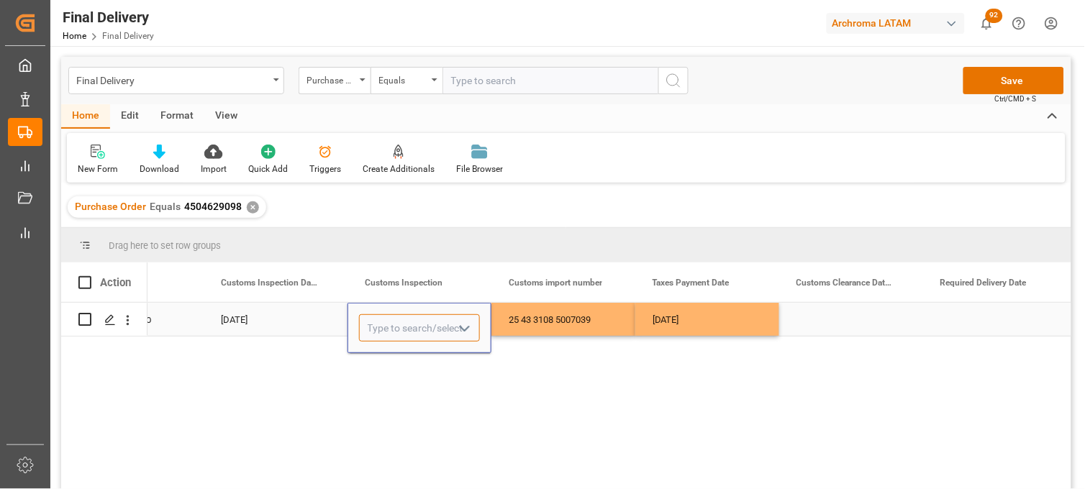
click at [408, 315] on input "Press SPACE to select this row." at bounding box center [419, 327] width 121 height 27
click at [406, 363] on div "VERDE" at bounding box center [419, 369] width 119 height 50
type input "VERDE"
click at [828, 322] on div "Press SPACE to select this row." at bounding box center [851, 319] width 144 height 33
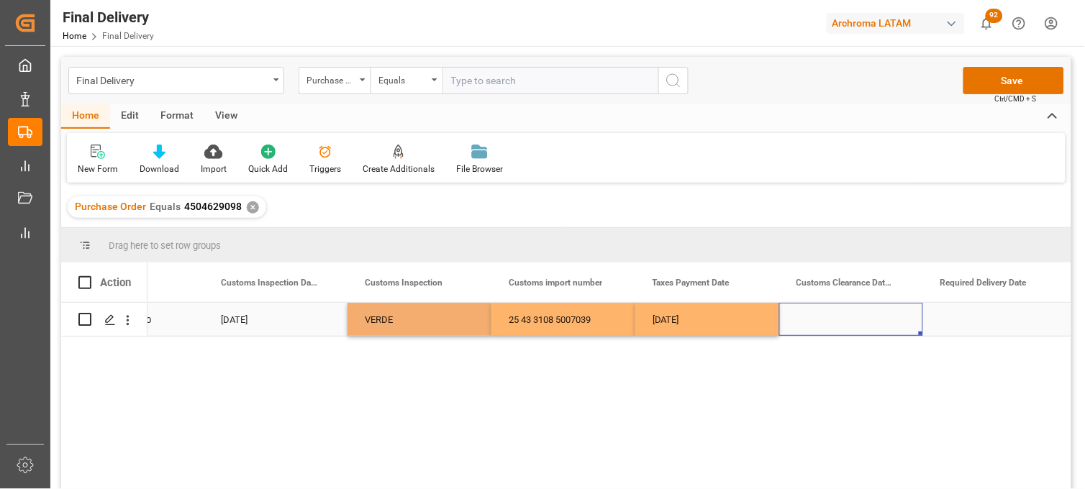
click at [828, 322] on div "Press SPACE to select this row." at bounding box center [851, 319] width 144 height 33
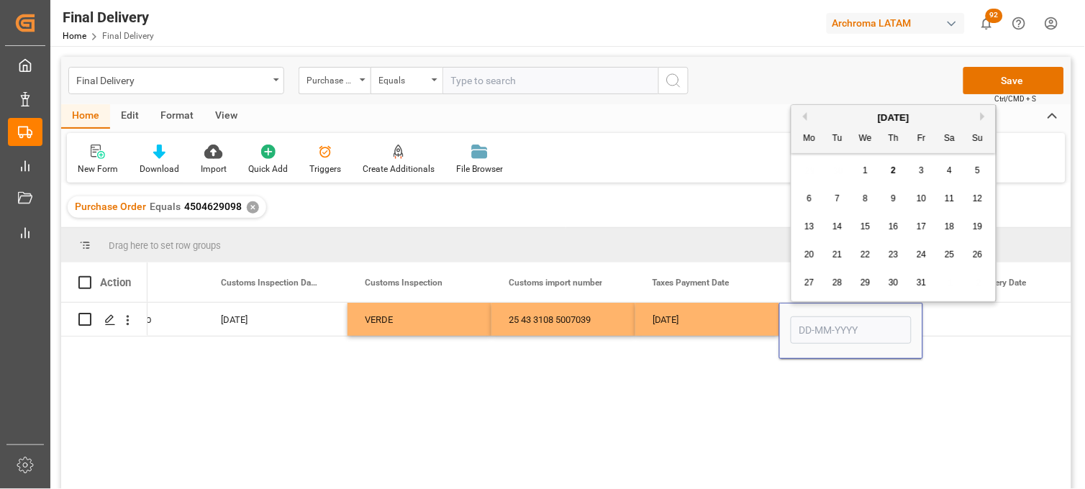
click at [891, 174] on span "2" at bounding box center [893, 170] width 5 height 10
type input "[DATE]"
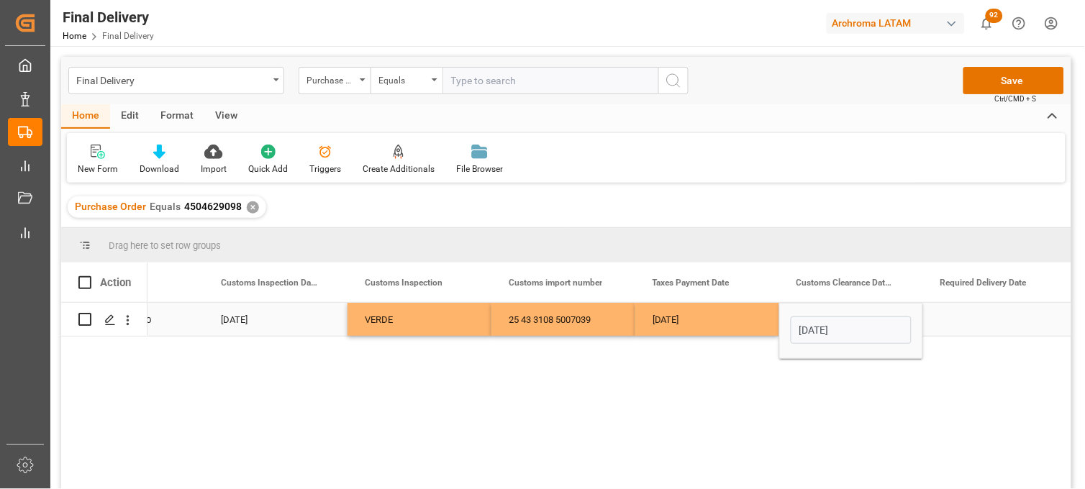
click at [972, 322] on div "Press SPACE to select this row." at bounding box center [995, 319] width 144 height 33
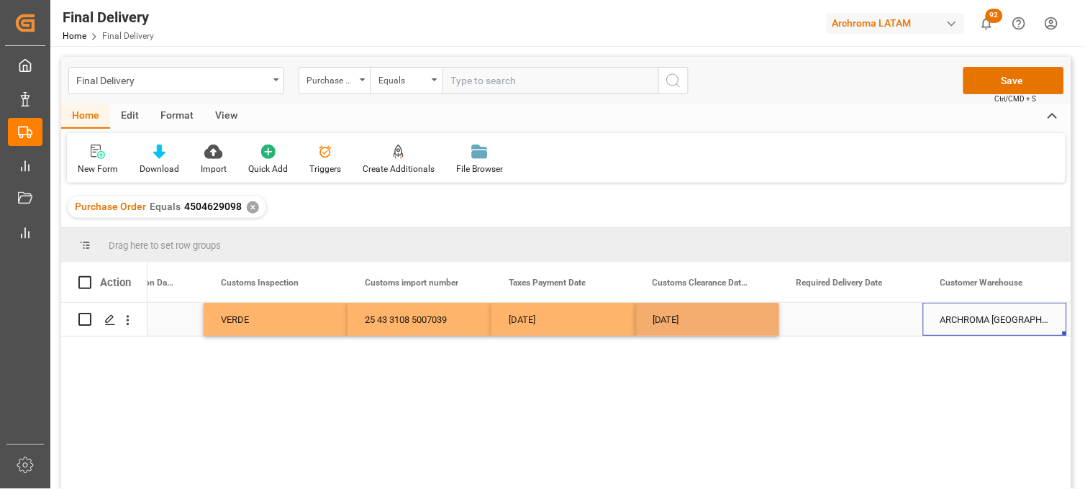
scroll to position [0, 1814]
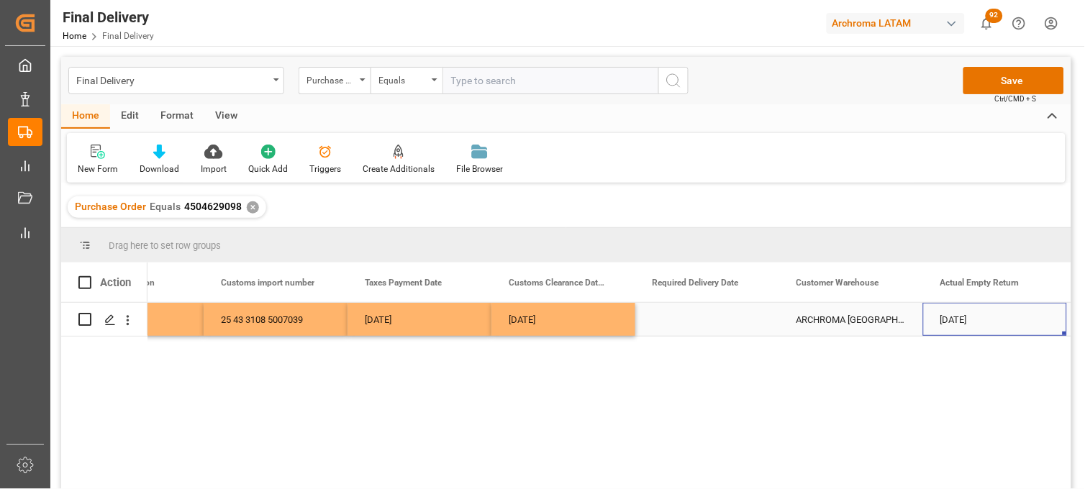
click at [692, 312] on div "Press SPACE to select this row." at bounding box center [707, 319] width 144 height 33
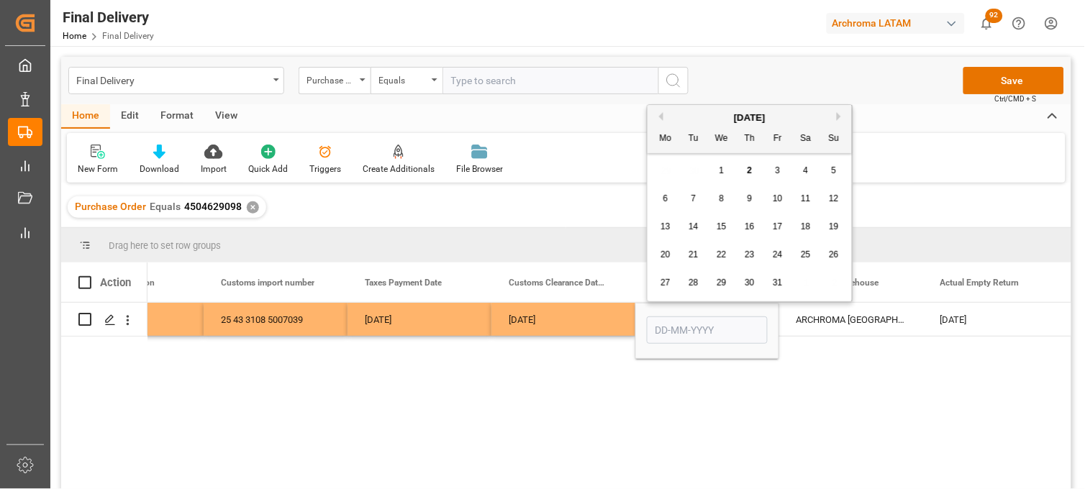
click at [664, 198] on span "6" at bounding box center [665, 198] width 5 height 10
type input "[DATE]"
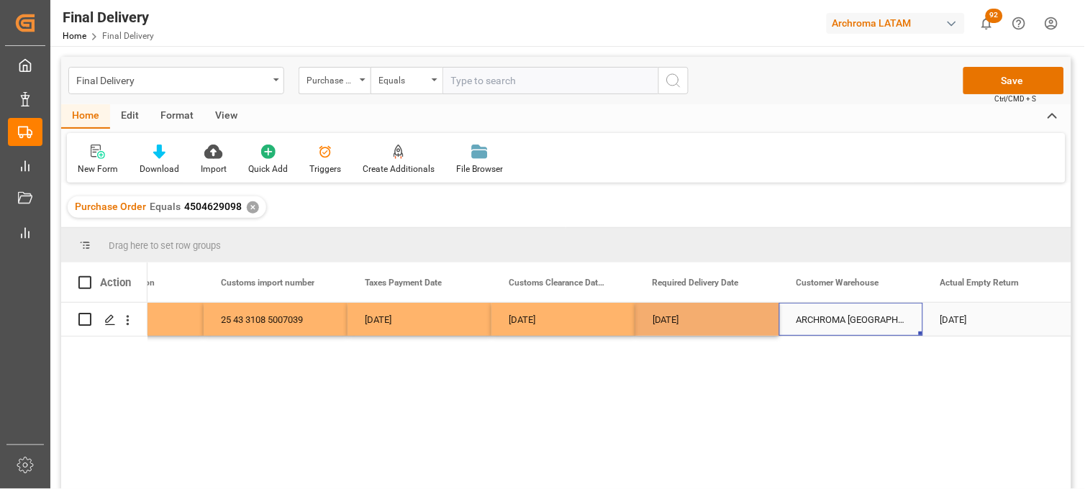
click at [827, 314] on div "ARCHROMA [GEOGRAPHIC_DATA] S DE RL DE CV ([GEOGRAPHIC_DATA][PERSON_NAME])" at bounding box center [851, 319] width 144 height 33
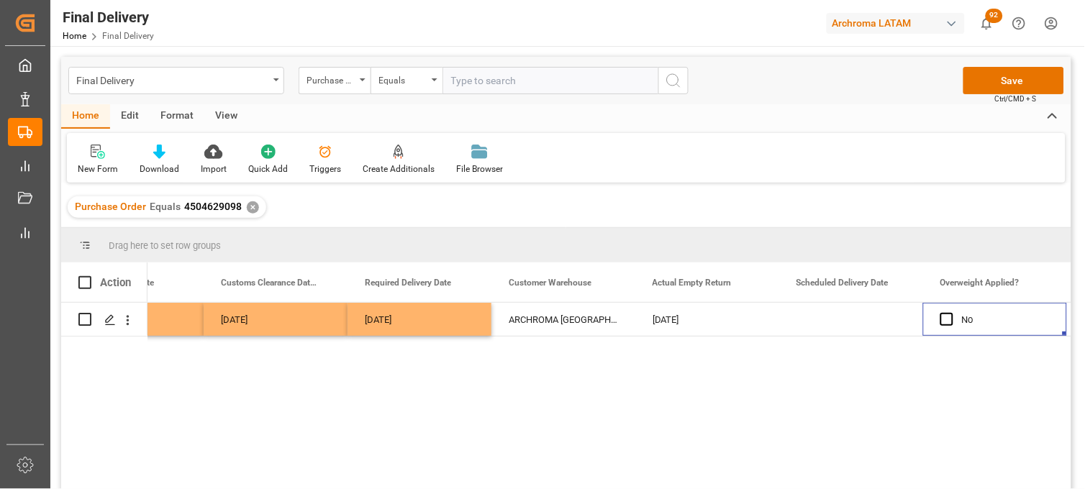
scroll to position [0, 0]
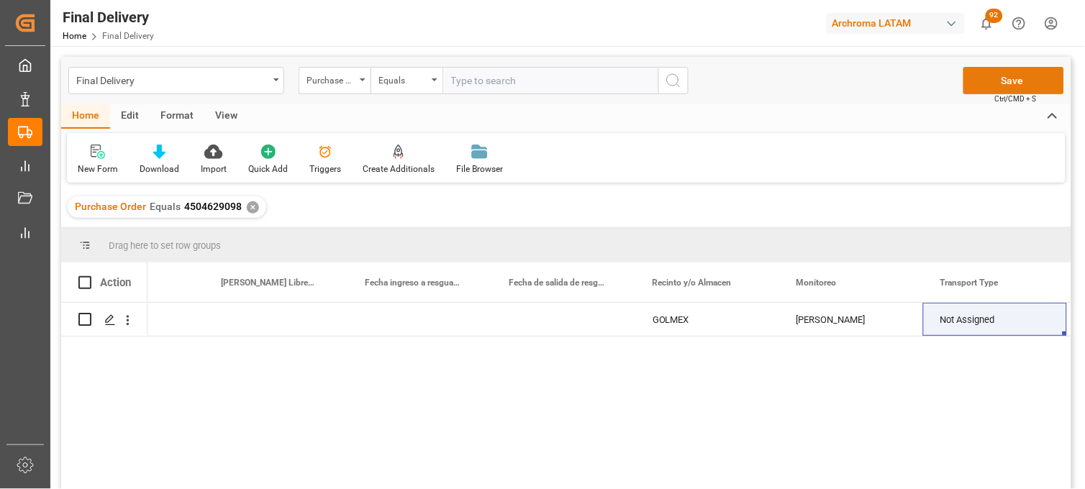
click at [987, 83] on button "Save" at bounding box center [1013, 80] width 101 height 27
click at [250, 206] on div "✕" at bounding box center [253, 207] width 12 height 12
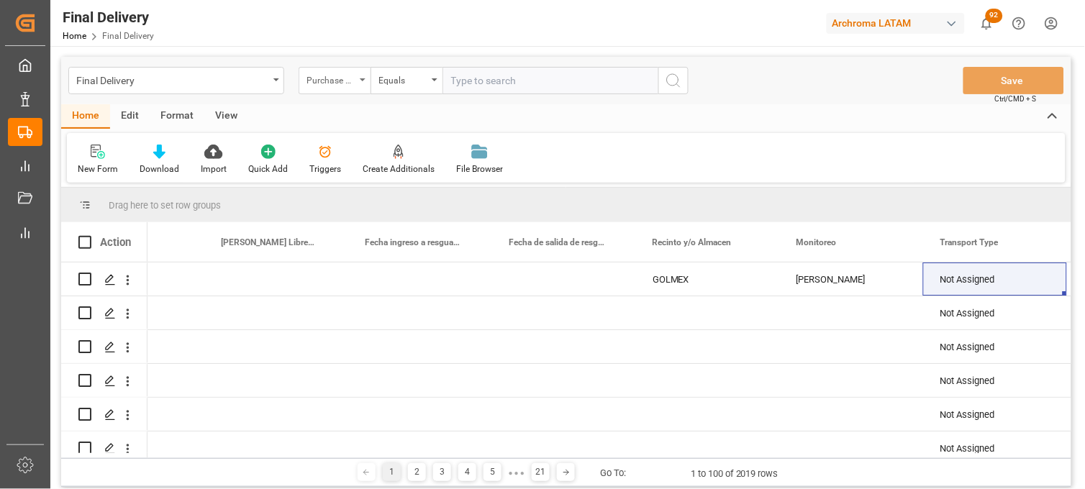
click at [363, 83] on div "Purchase Order" at bounding box center [334, 80] width 72 height 27
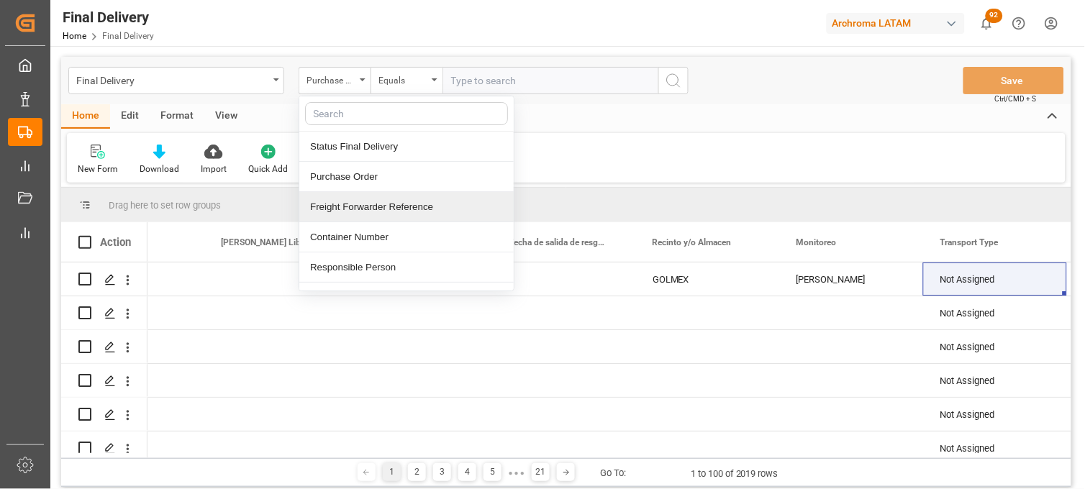
drag, startPoint x: 403, startPoint y: 219, endPoint x: 407, endPoint y: 199, distance: 19.9
click at [403, 218] on div "Freight Forwarder Reference" at bounding box center [406, 207] width 214 height 30
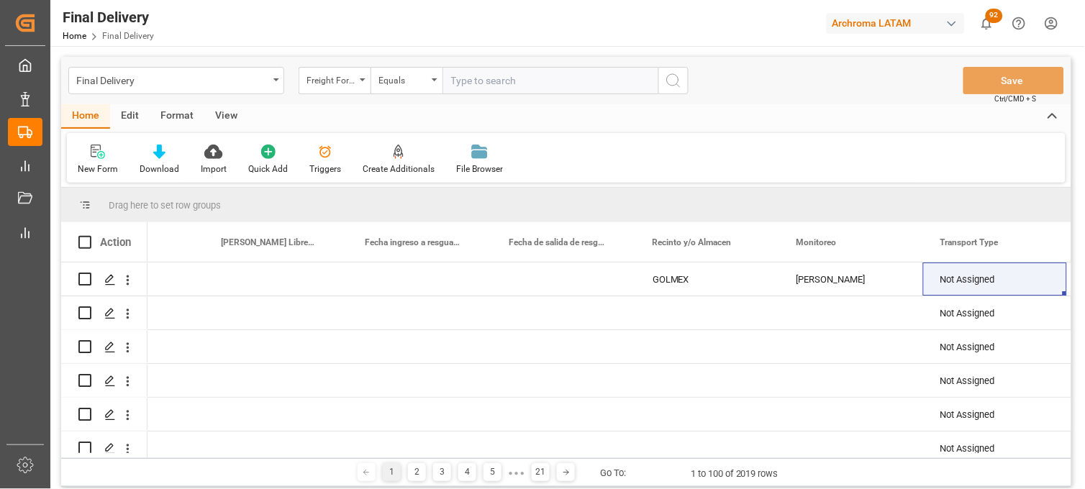
click at [470, 83] on input "text" at bounding box center [550, 80] width 216 height 27
paste input "250906900589"
type input "250906900589"
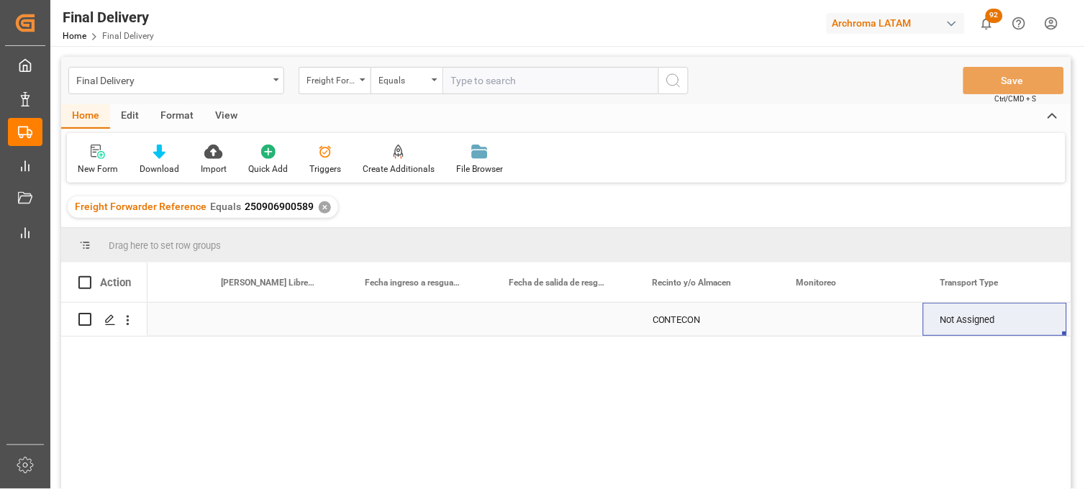
click at [814, 319] on div "Press SPACE to select this row." at bounding box center [851, 319] width 144 height 33
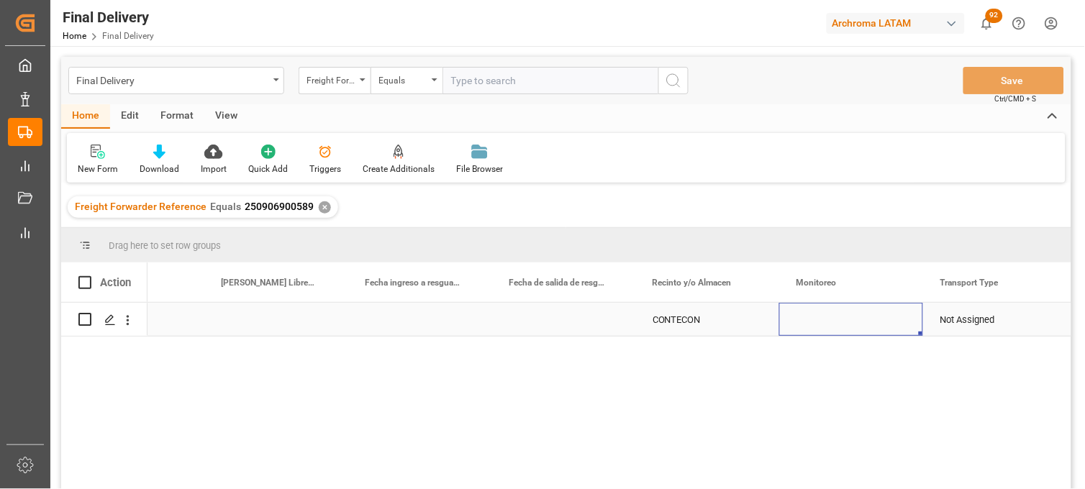
click at [815, 319] on div "Press SPACE to select this row." at bounding box center [851, 319] width 144 height 33
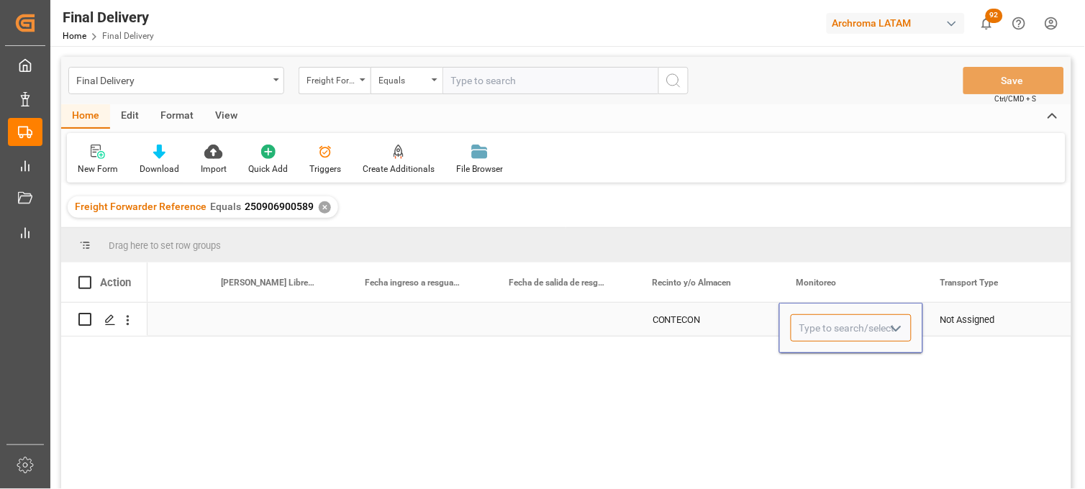
click at [815, 319] on input "Press SPACE to select this row." at bounding box center [850, 327] width 121 height 27
click at [821, 363] on div "[PERSON_NAME]" at bounding box center [850, 369] width 119 height 50
type input "[PERSON_NAME]"
click at [961, 320] on div "Not Assigned" at bounding box center [994, 320] width 109 height 33
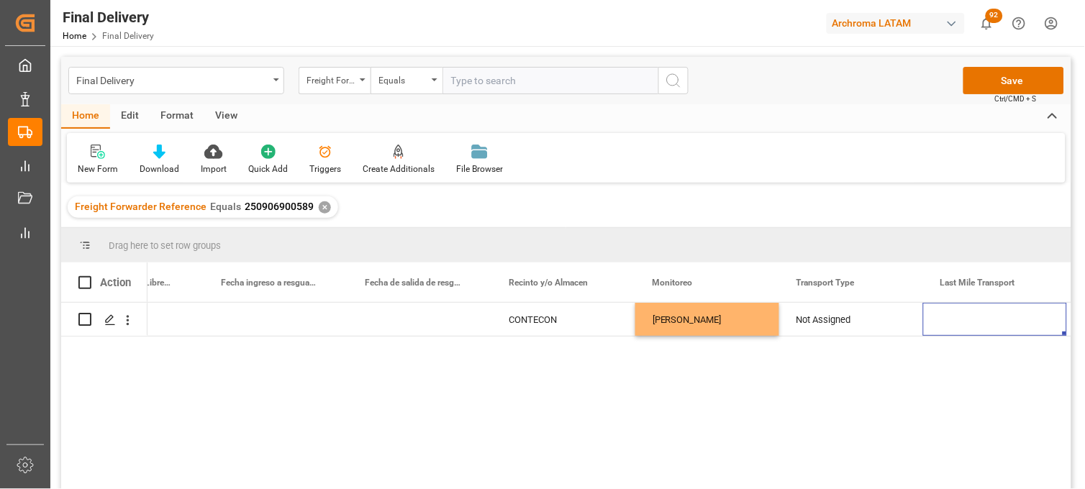
scroll to position [0, 3396]
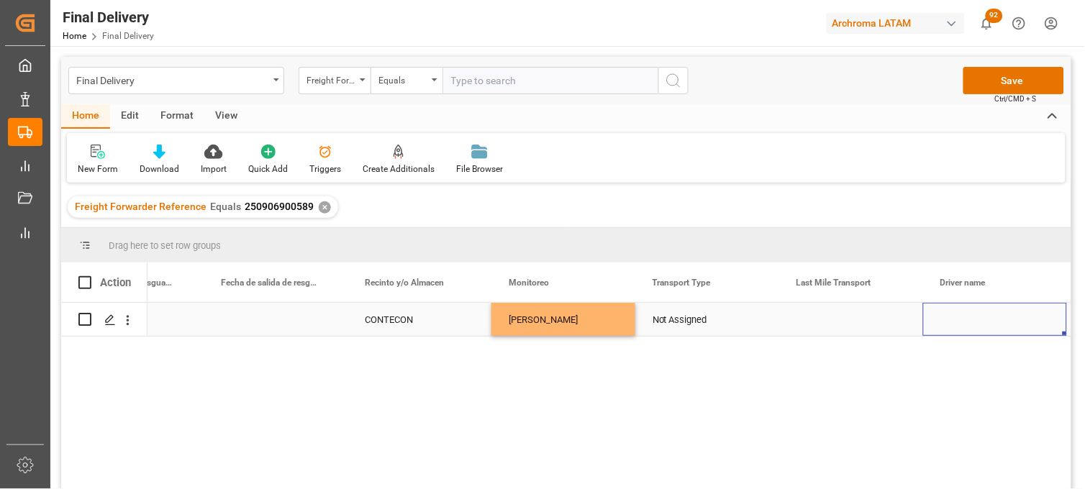
click at [674, 319] on div "Not Assigned" at bounding box center [706, 320] width 109 height 33
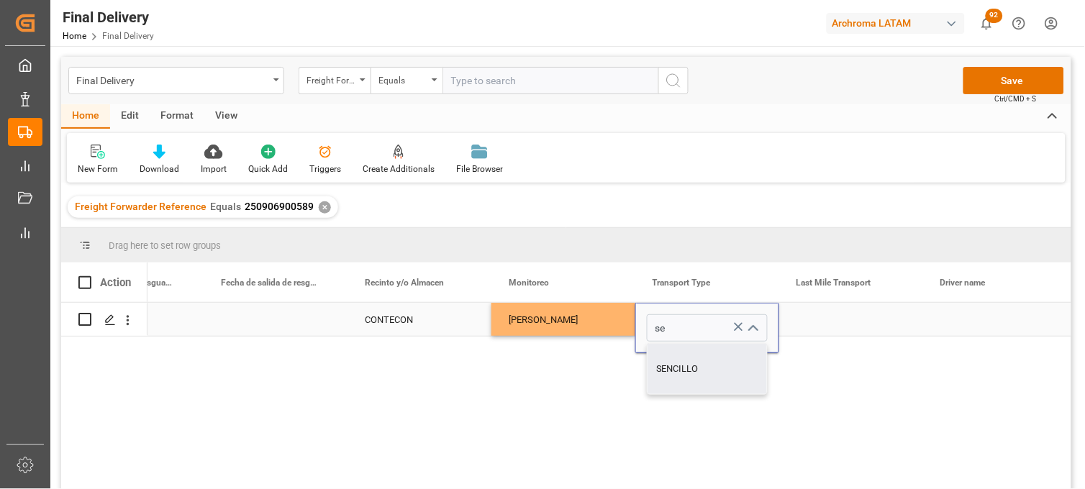
click at [691, 364] on div "SENCILLO" at bounding box center [706, 369] width 119 height 50
type input "SENCILLO"
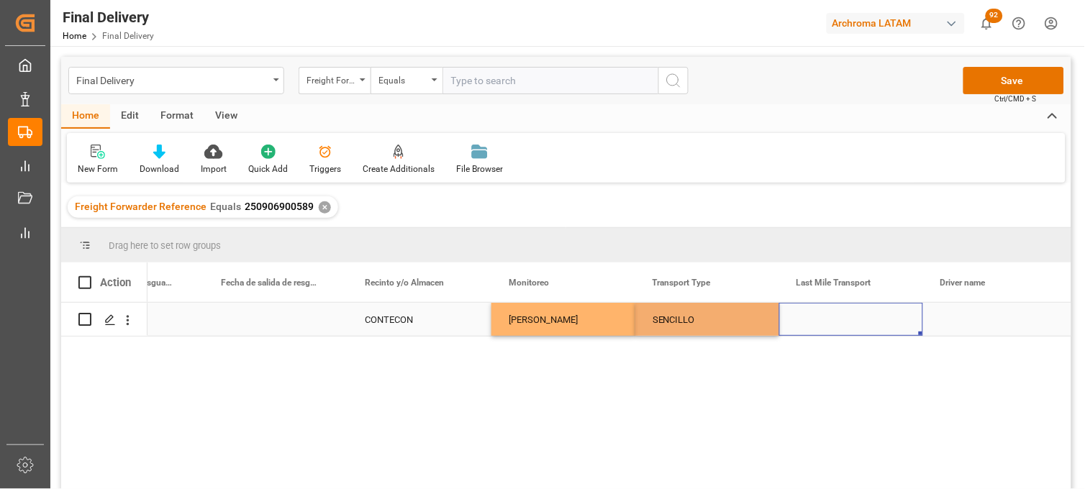
click at [824, 322] on div "Press SPACE to select this row." at bounding box center [851, 319] width 144 height 33
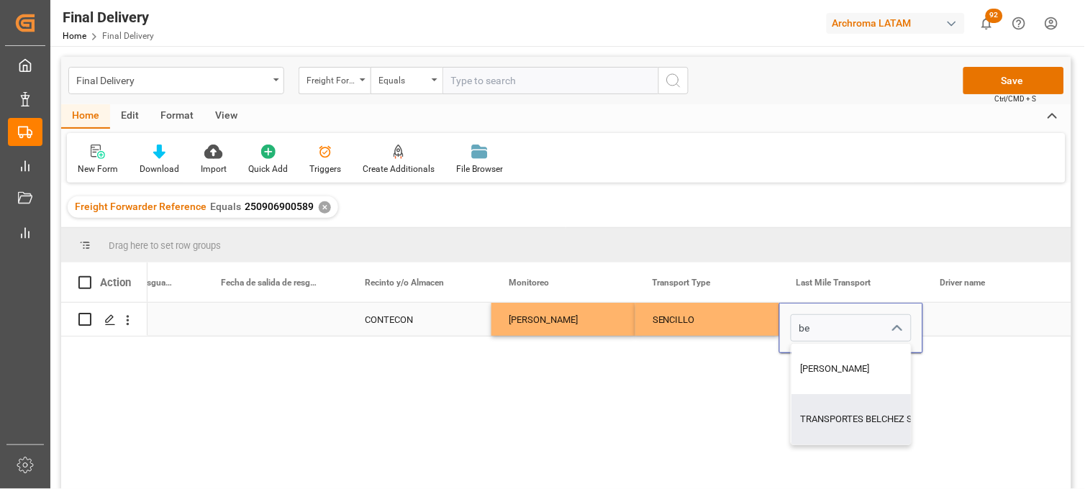
click at [829, 399] on div "TRANSPORTES BELCHEZ SA DE CV" at bounding box center [872, 419] width 163 height 50
type input "TRANSPORTES BELCHEZ SA DE CV"
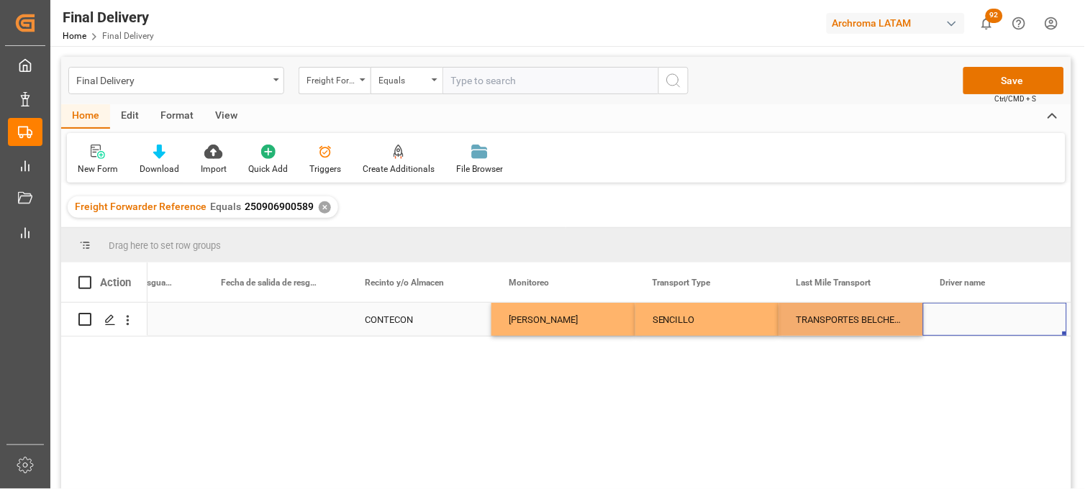
click at [957, 324] on div "Press SPACE to select this row." at bounding box center [995, 319] width 144 height 33
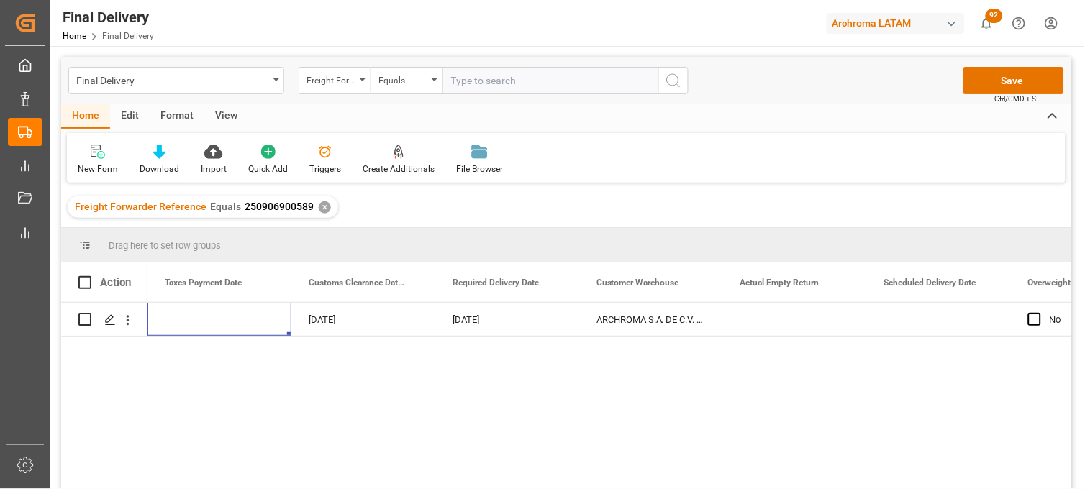
scroll to position [0, 1870]
click at [1010, 83] on button "Save" at bounding box center [1013, 80] width 101 height 27
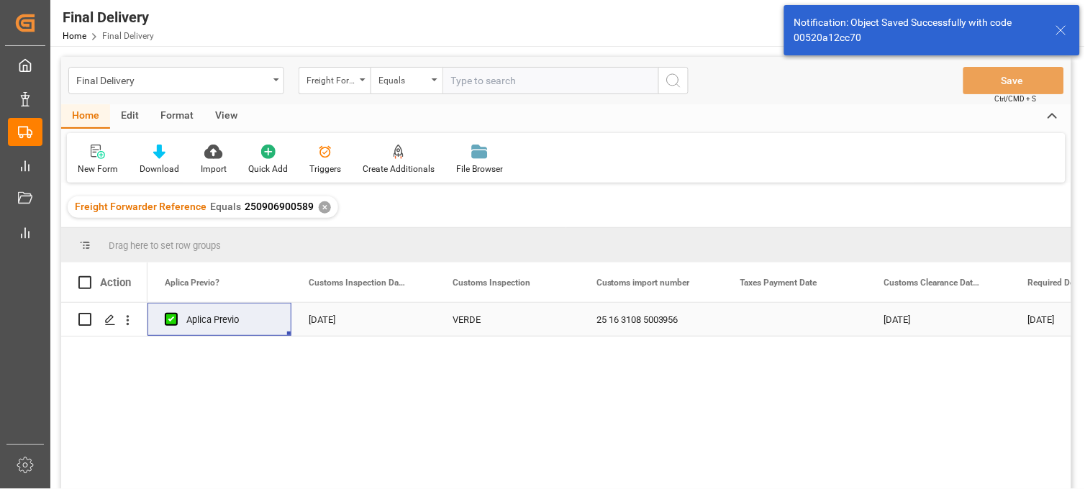
click at [355, 326] on div "[DATE]" at bounding box center [363, 319] width 144 height 33
